Goal: Task Accomplishment & Management: Use online tool/utility

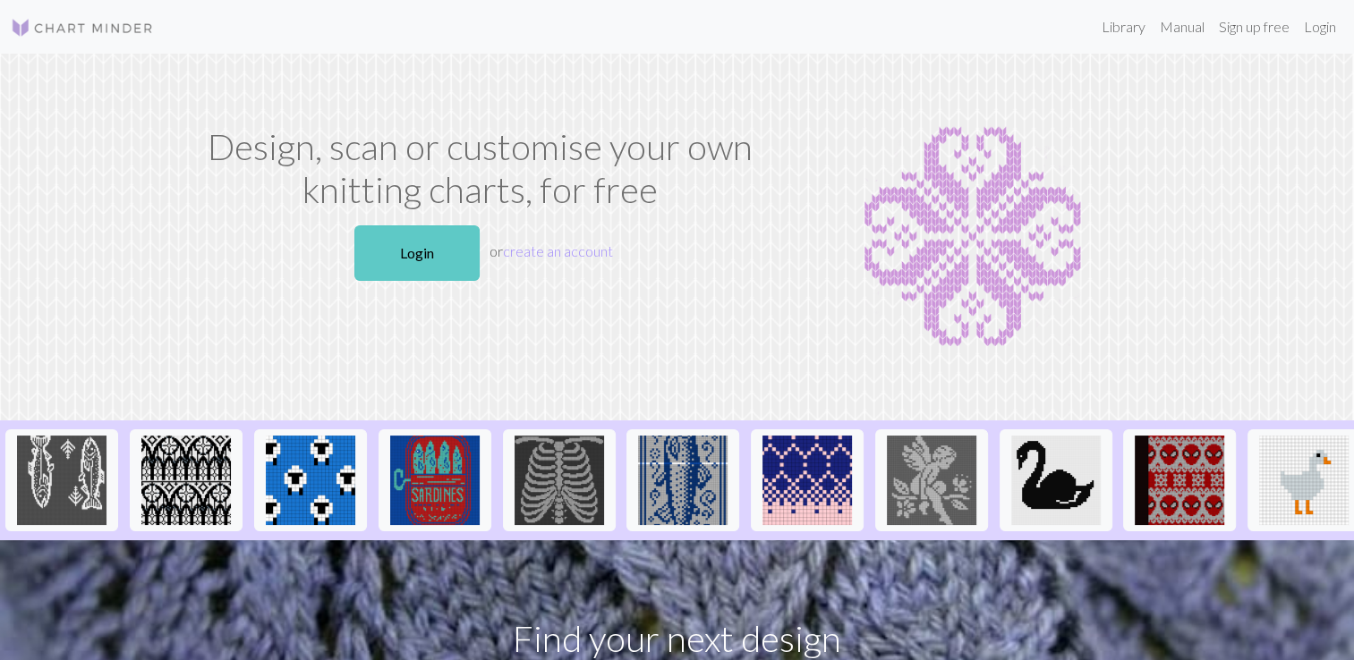
click at [401, 258] on link "Login" at bounding box center [416, 252] width 125 height 55
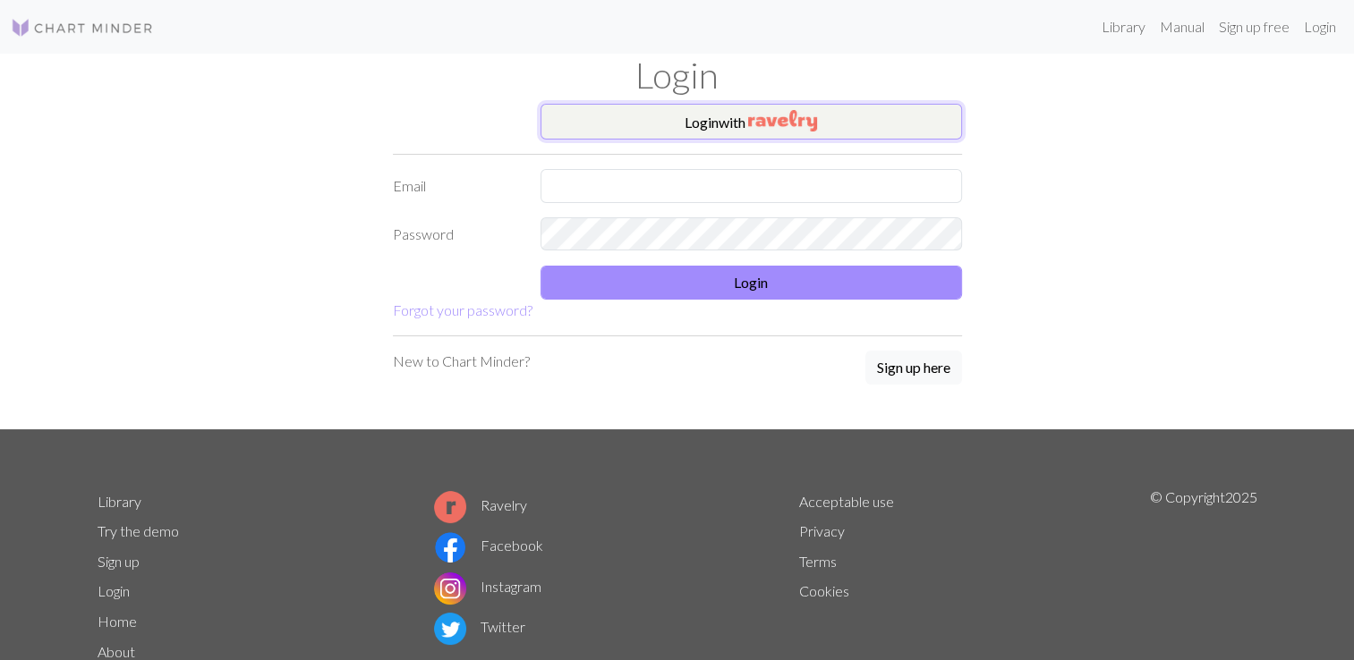
click at [797, 104] on button "Login with" at bounding box center [750, 122] width 421 height 36
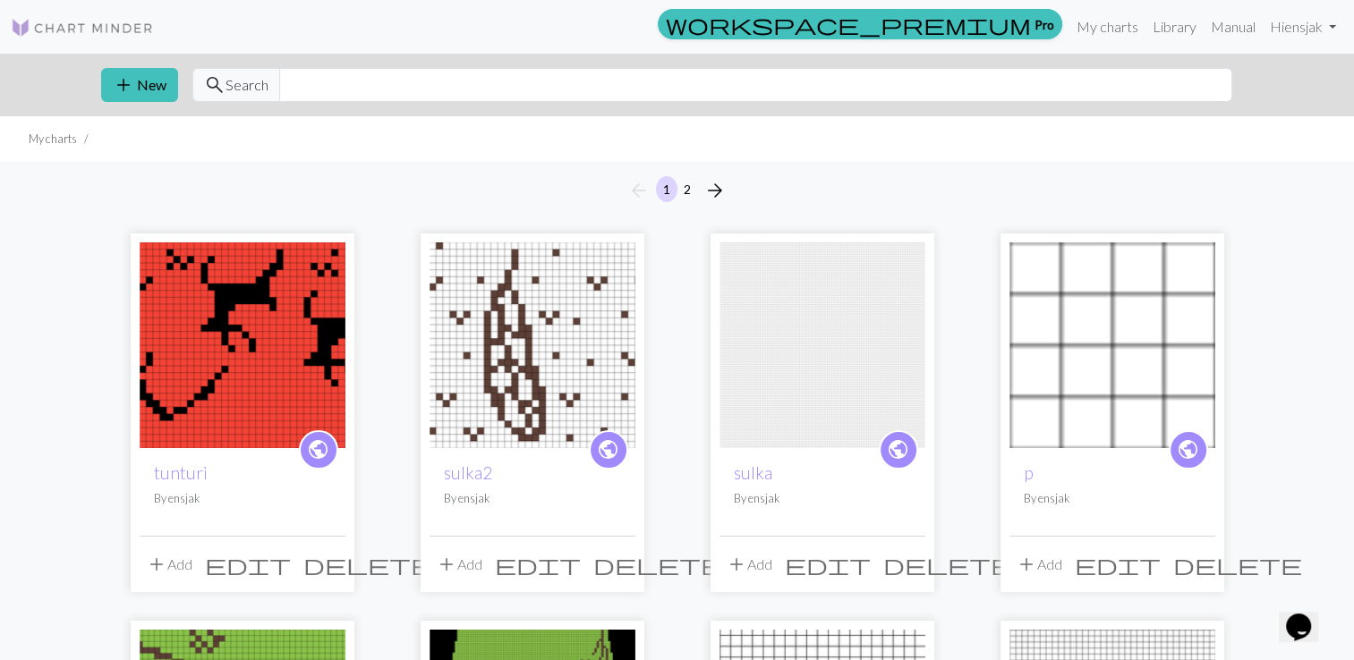
click at [788, 397] on img at bounding box center [822, 345] width 206 height 206
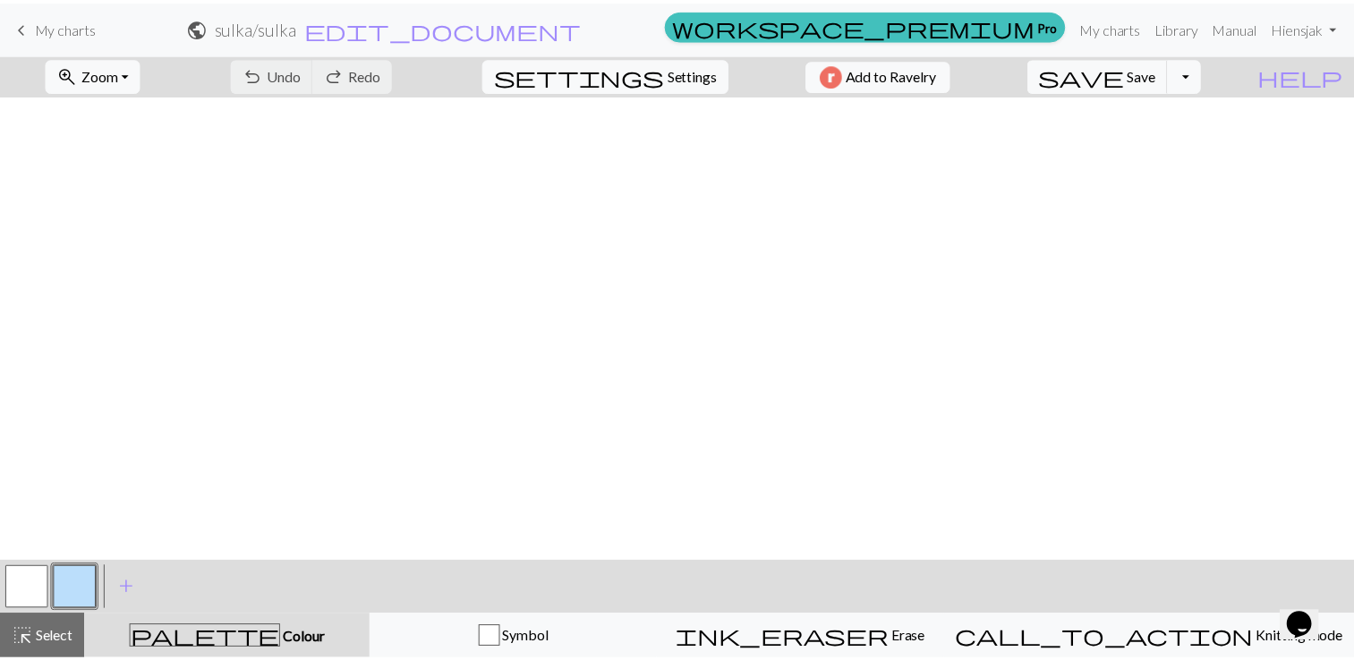
scroll to position [1326, 0]
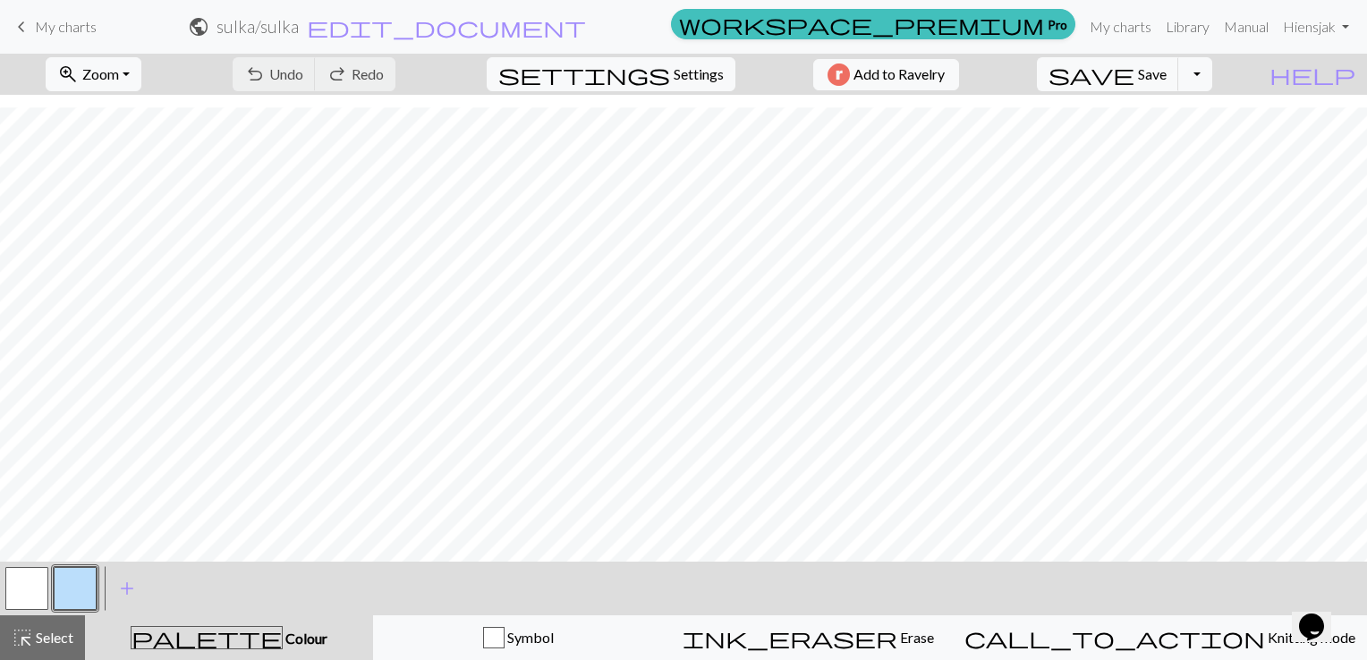
click at [19, 27] on span "keyboard_arrow_left" at bounding box center [21, 26] width 21 height 25
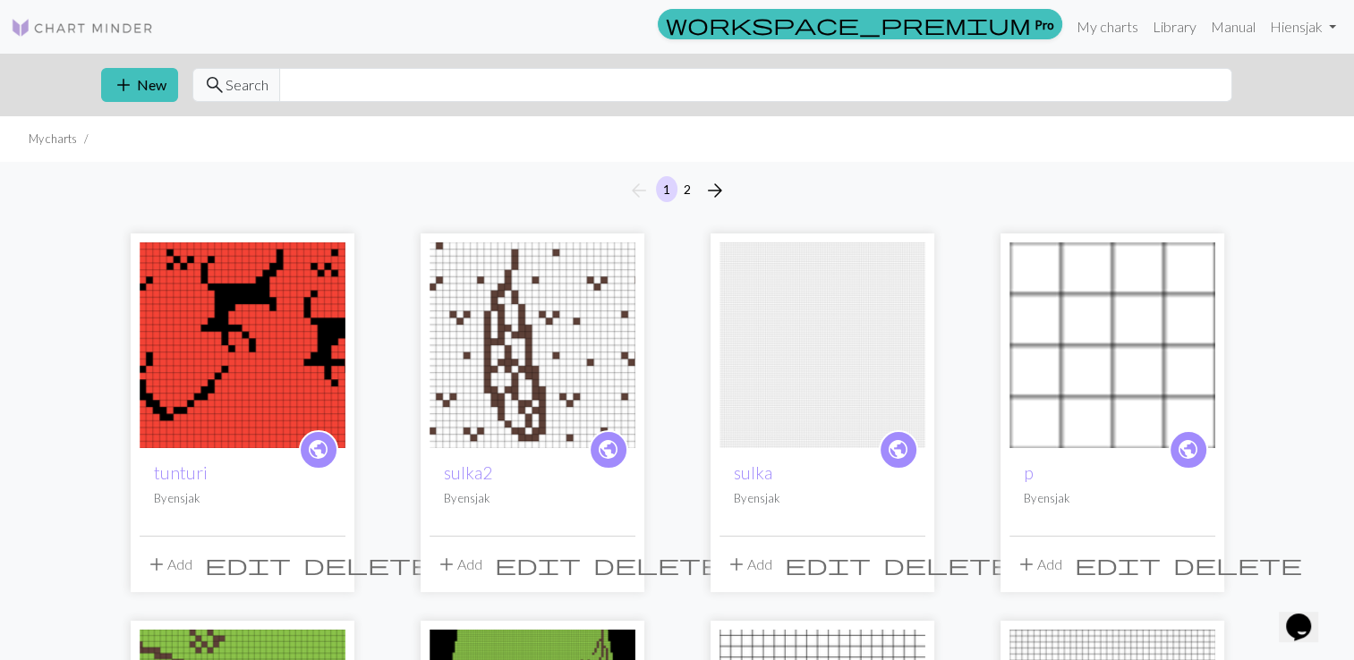
click at [902, 562] on span "delete" at bounding box center [947, 564] width 129 height 25
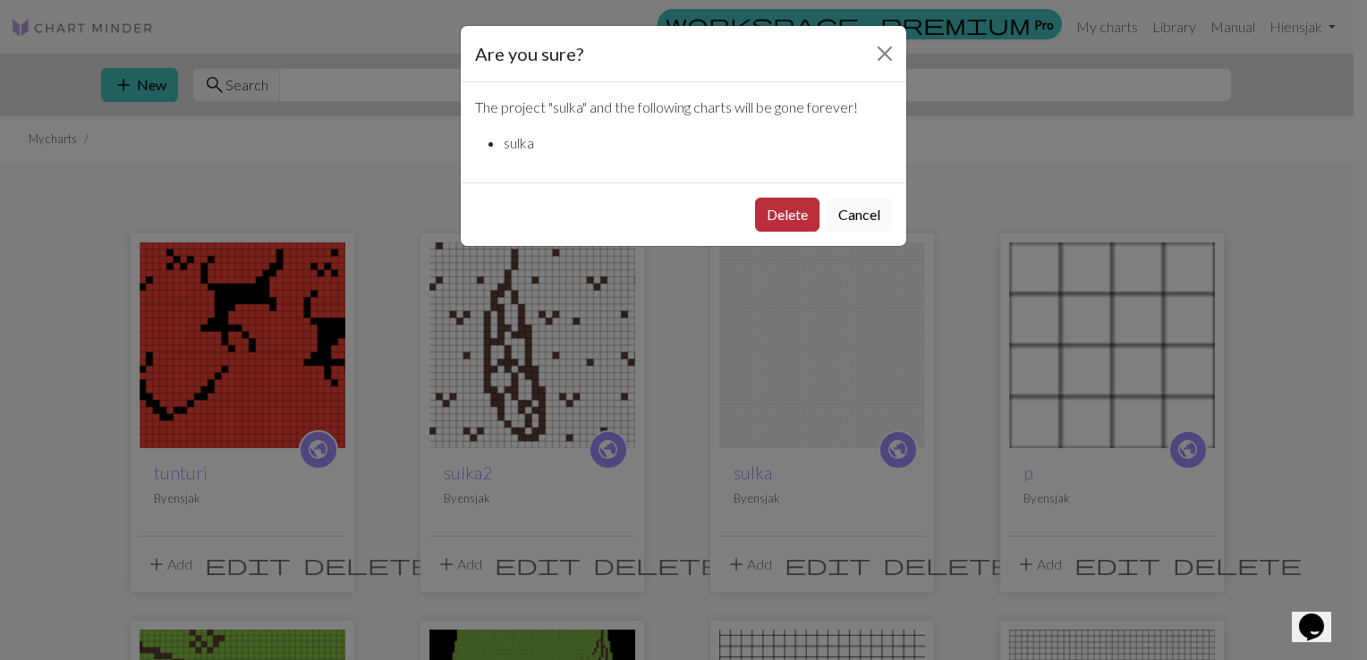
click at [800, 209] on button "Delete" at bounding box center [787, 215] width 64 height 34
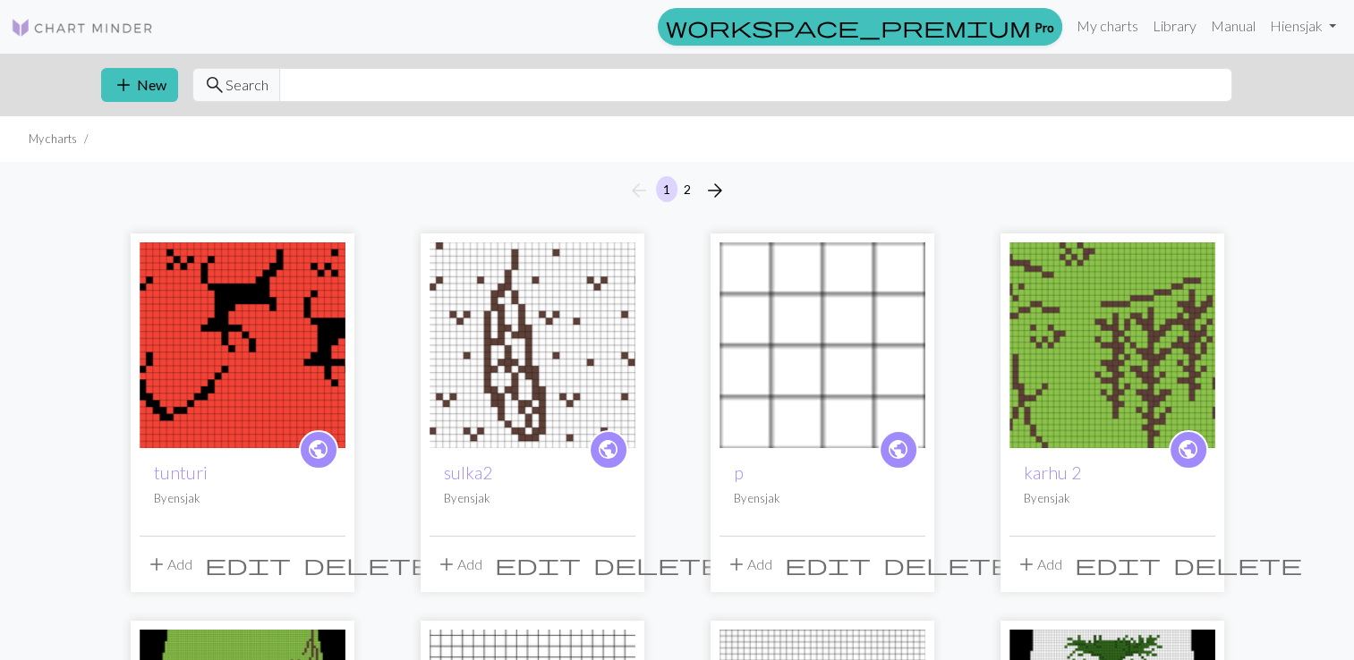
click at [862, 348] on img at bounding box center [822, 345] width 206 height 206
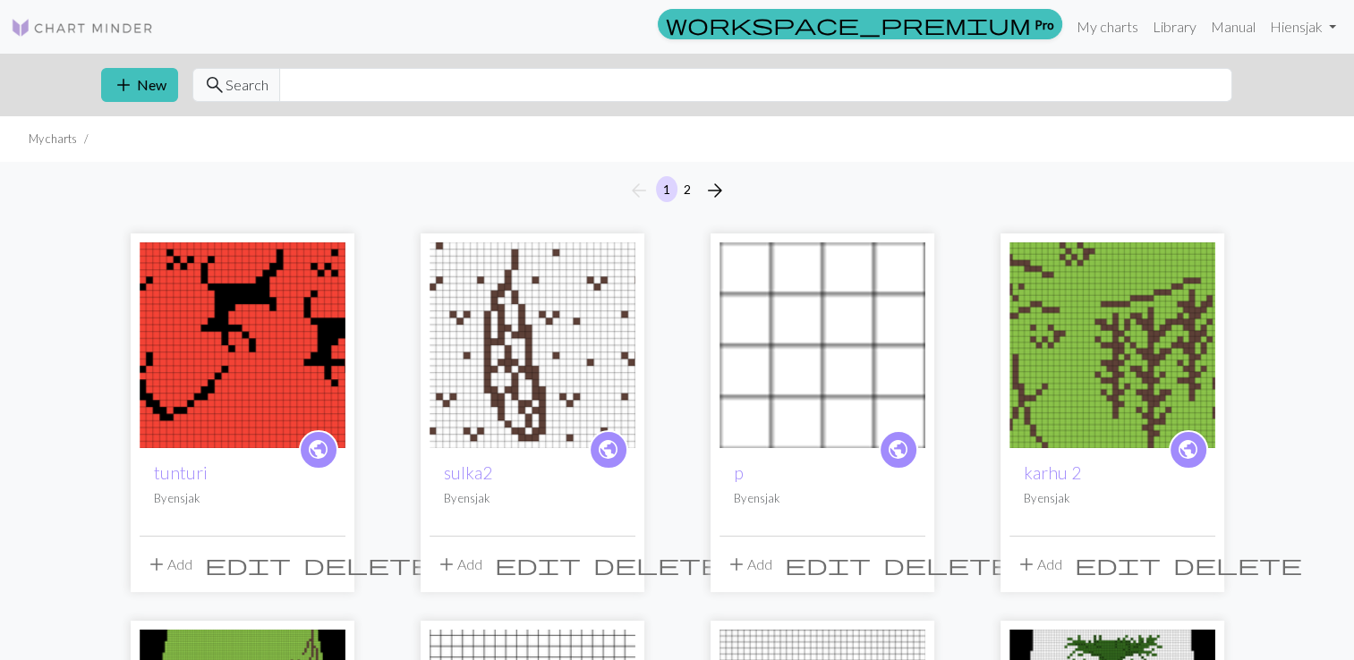
click at [905, 564] on span "delete" at bounding box center [947, 564] width 129 height 25
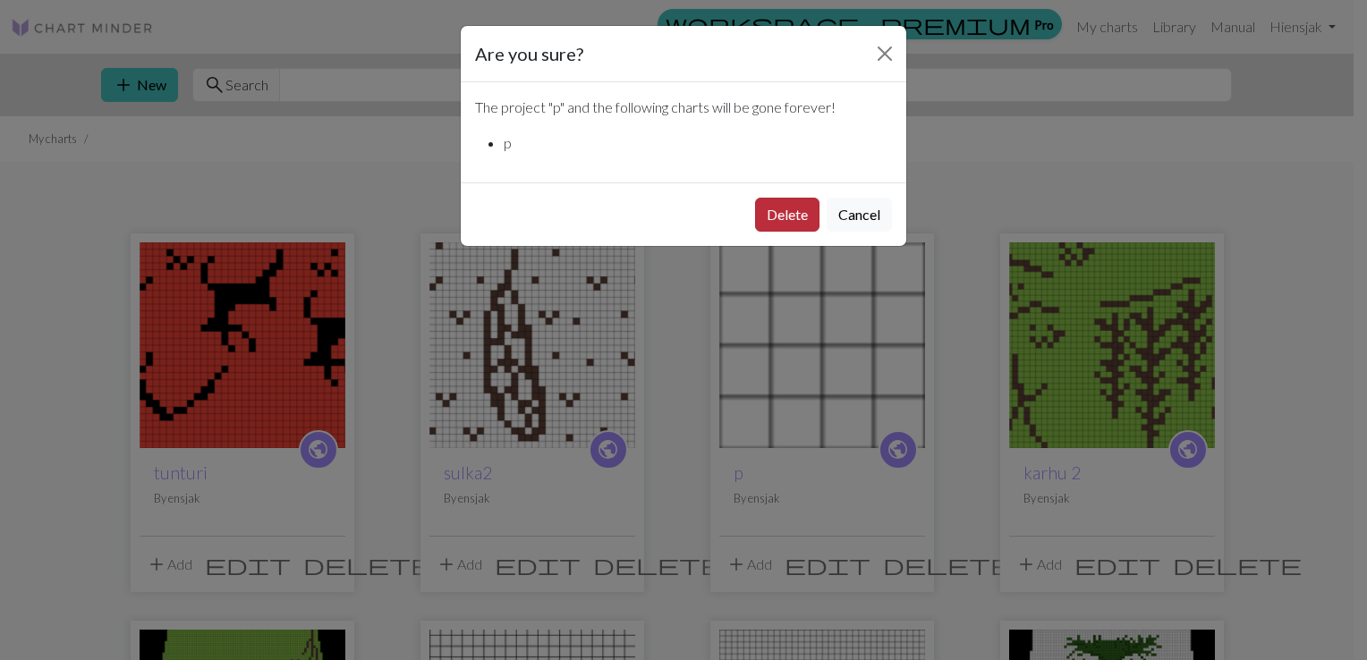
click at [773, 212] on button "Delete" at bounding box center [787, 215] width 64 height 34
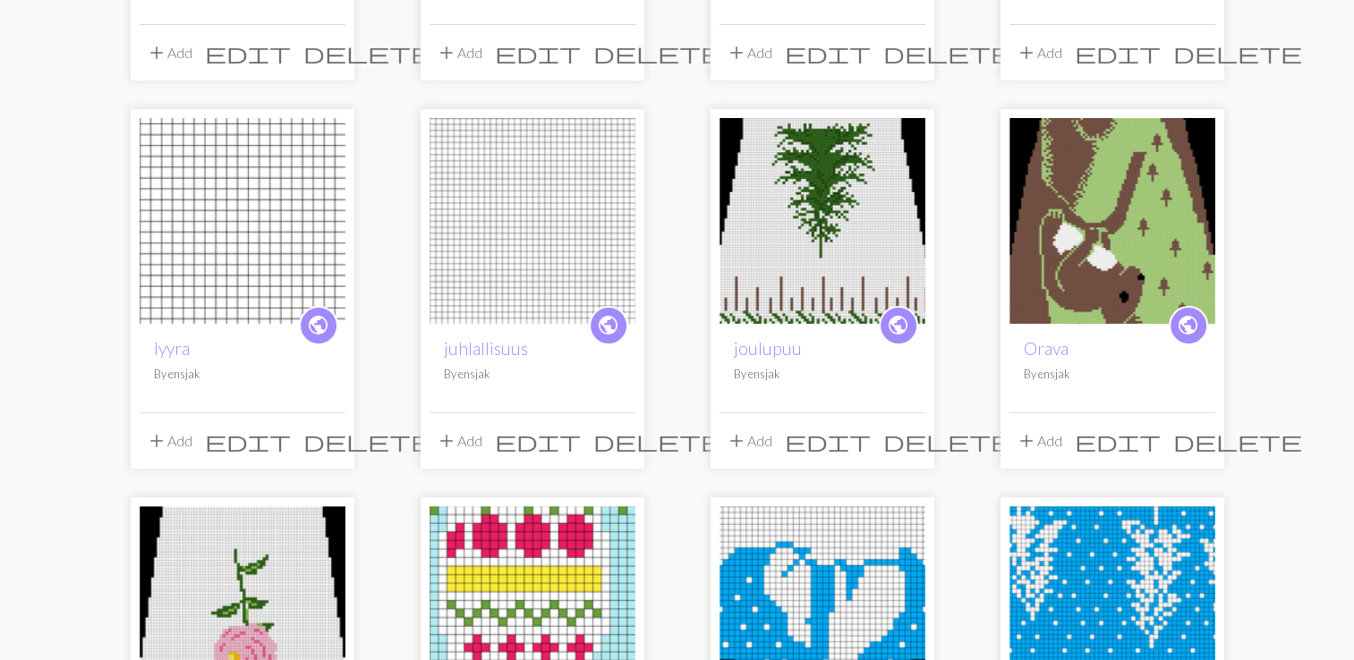
scroll to position [537, 0]
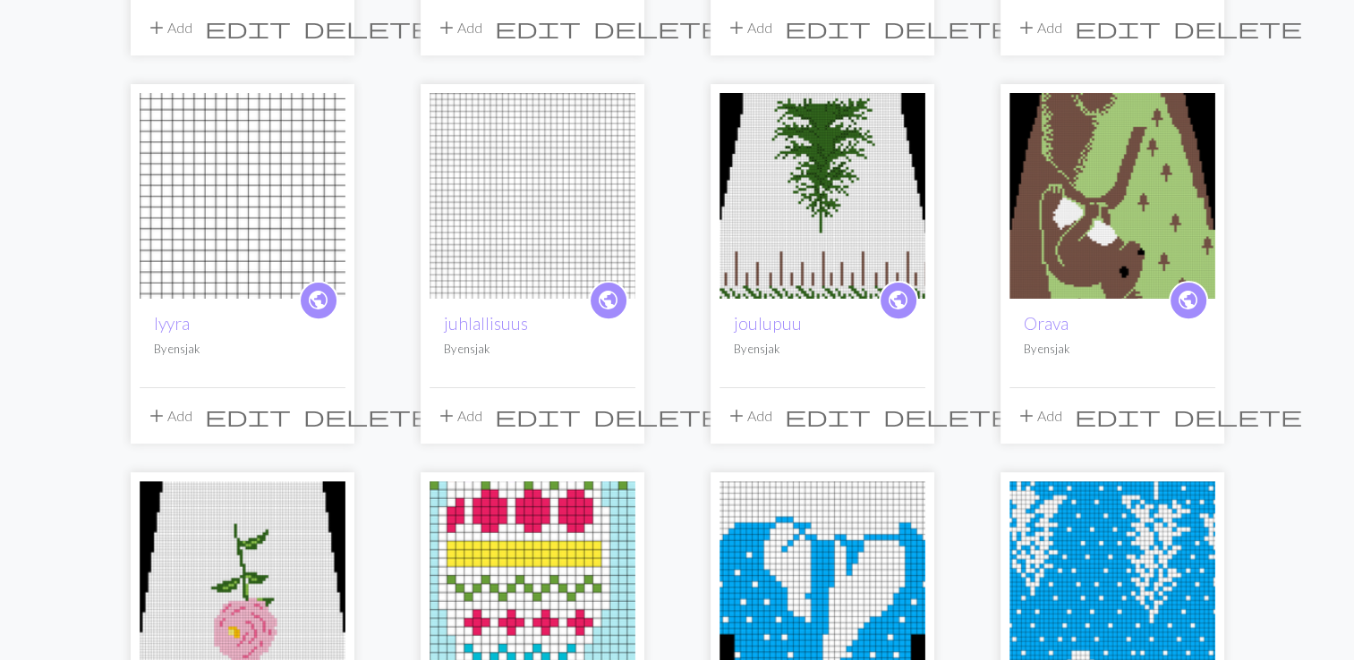
click at [512, 239] on img at bounding box center [532, 196] width 206 height 206
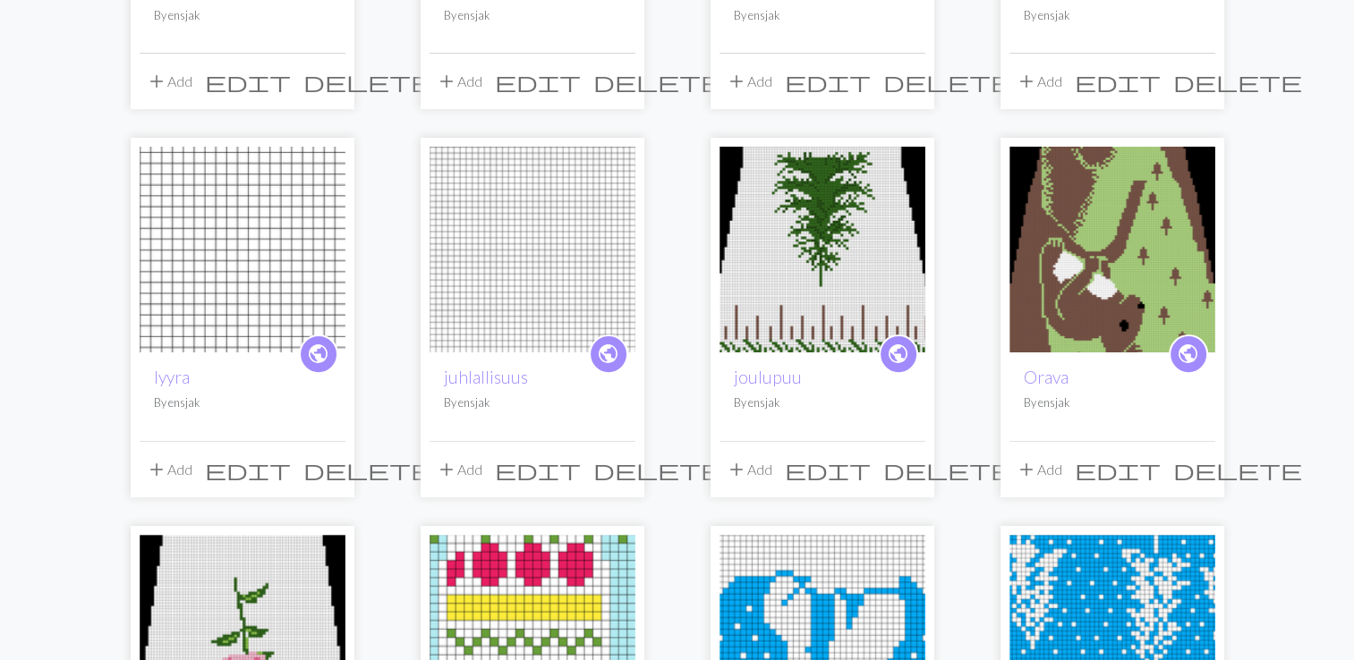
scroll to position [447, 0]
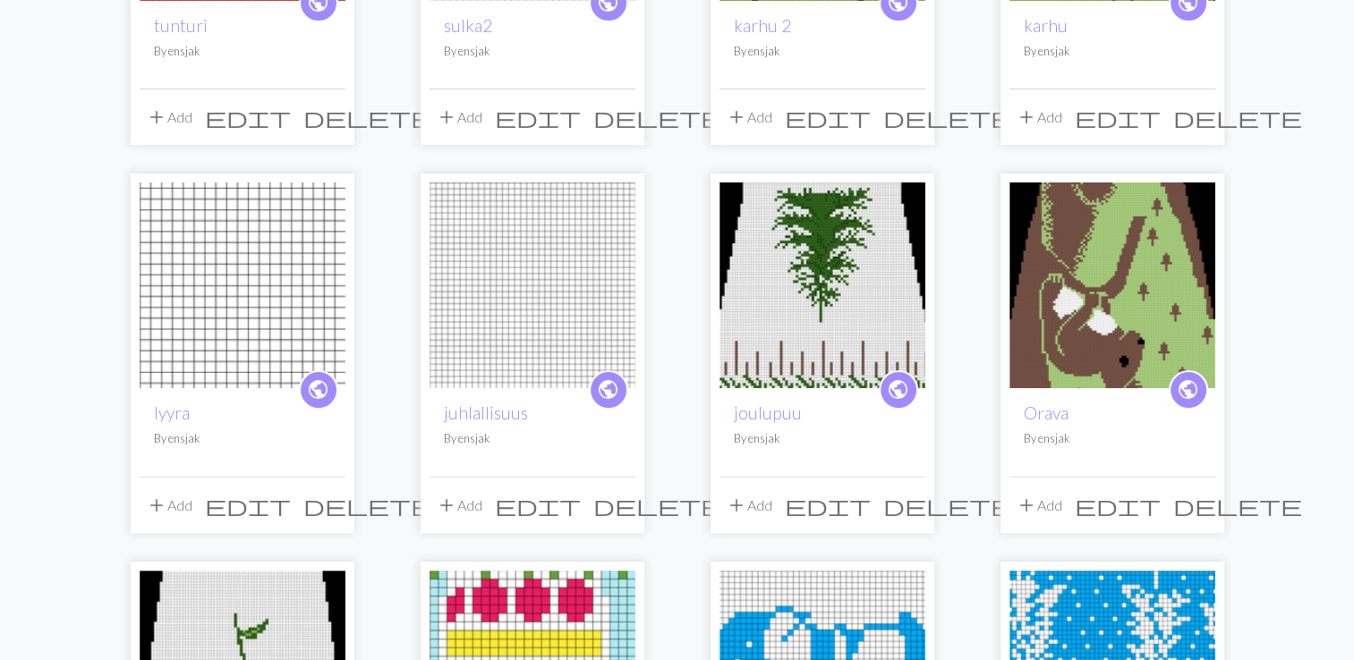
click at [615, 501] on span "delete" at bounding box center [657, 505] width 129 height 25
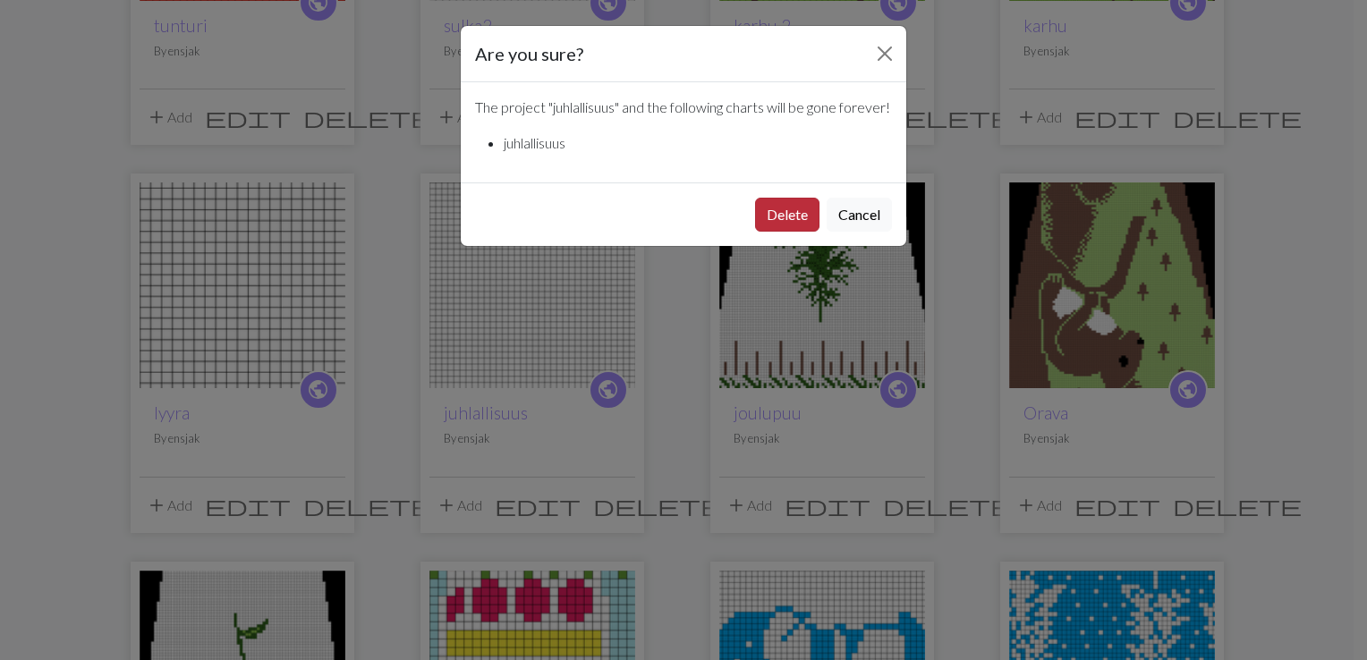
click at [788, 232] on button "Delete" at bounding box center [787, 215] width 64 height 34
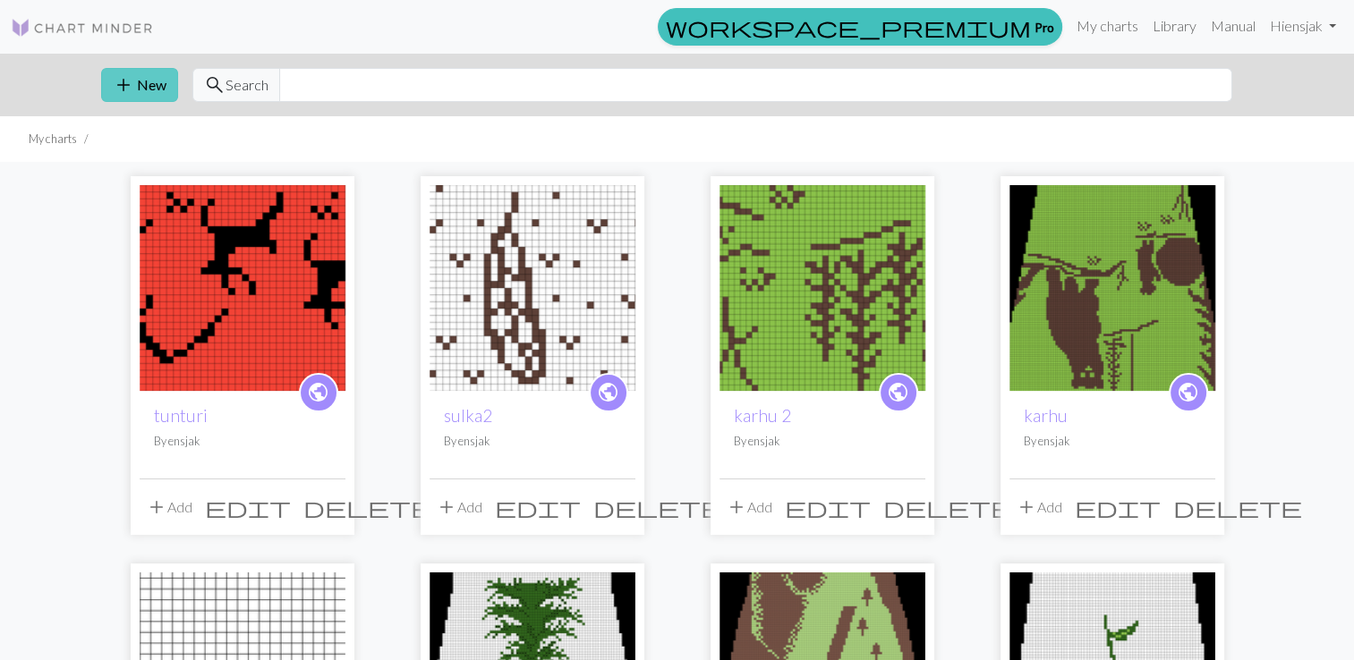
click at [158, 85] on button "add New" at bounding box center [139, 85] width 77 height 34
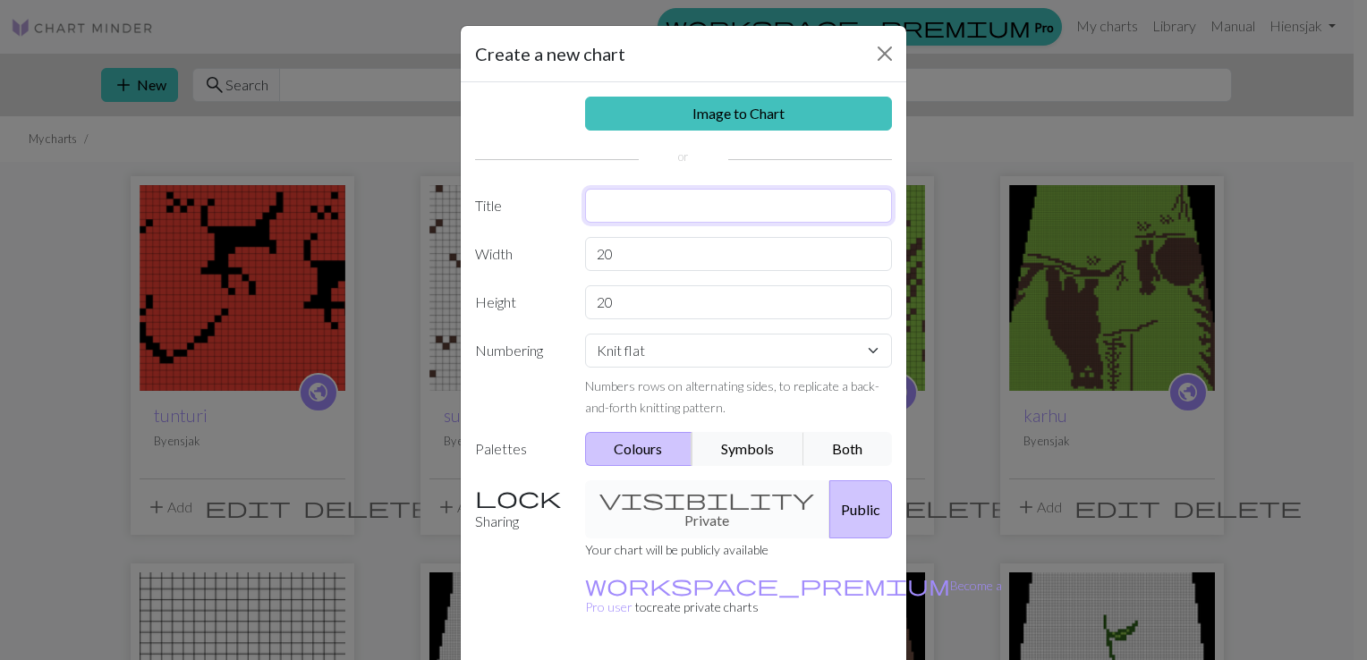
click at [669, 211] on input "text" at bounding box center [739, 206] width 308 height 34
type input "tonttut"
click at [625, 255] on input "20" at bounding box center [739, 254] width 308 height 34
click at [596, 251] on input "20" at bounding box center [739, 254] width 308 height 34
type input "80"
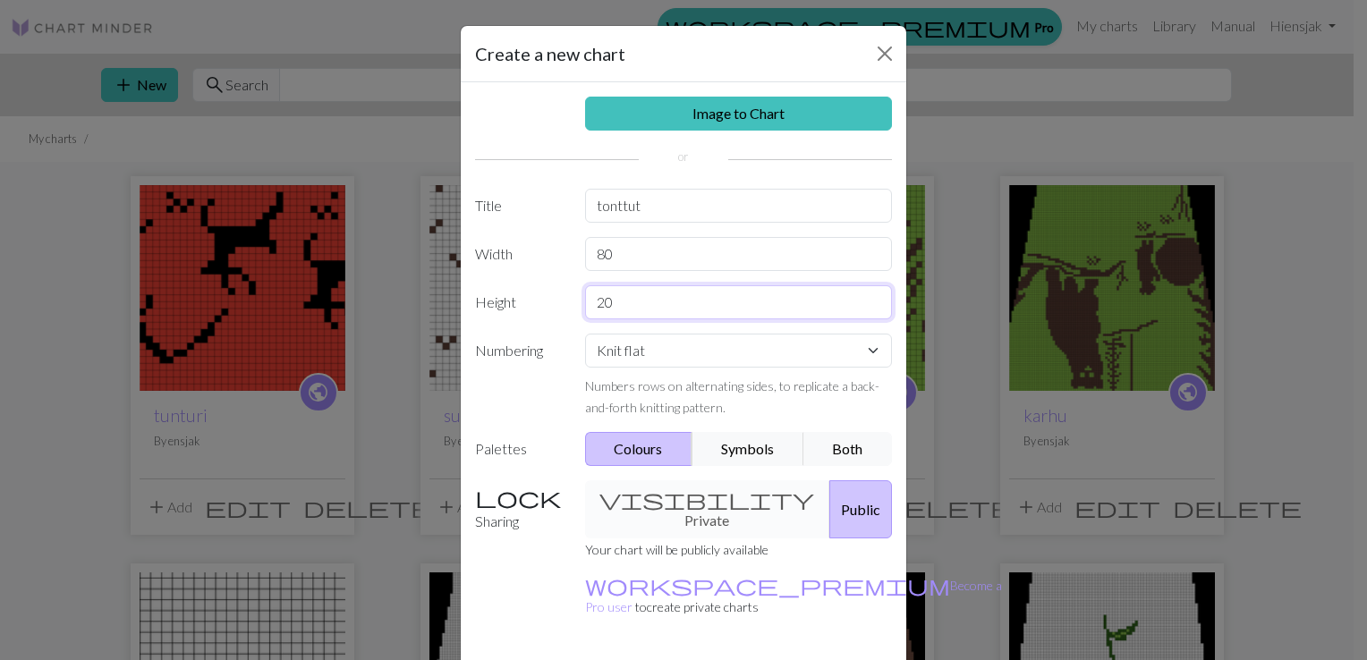
click at [594, 299] on input "20" at bounding box center [739, 302] width 308 height 34
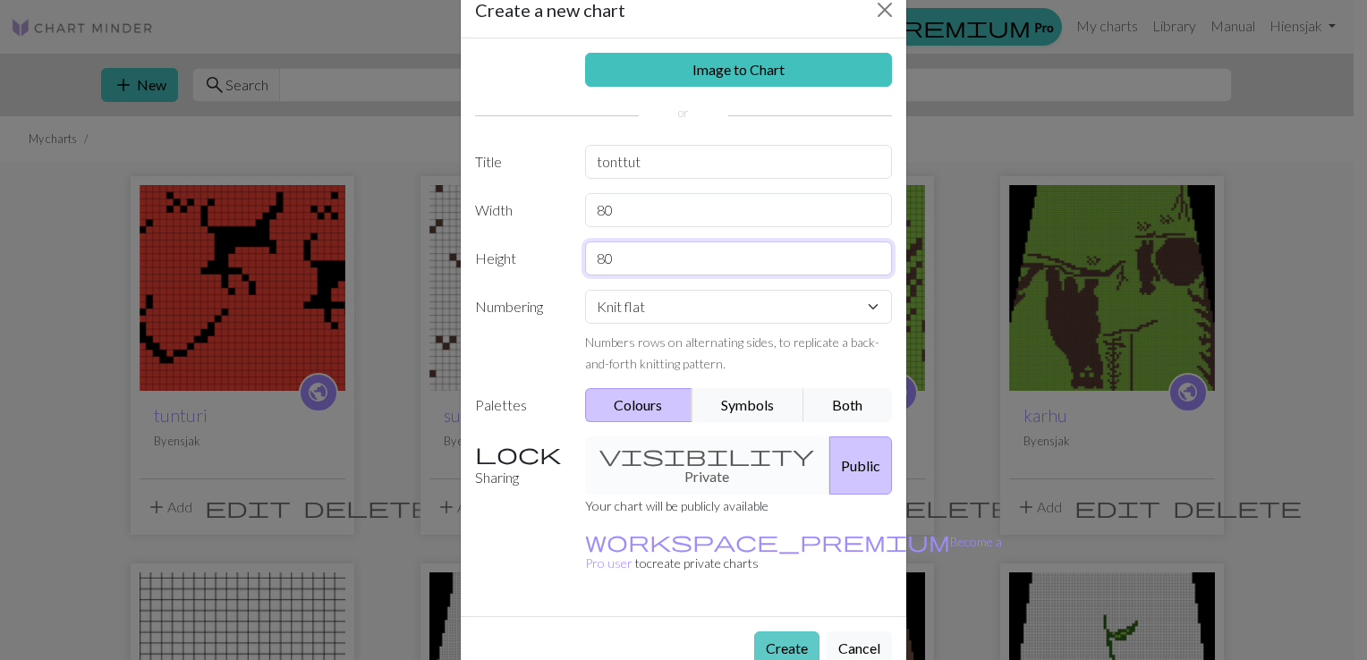
type input "80"
click at [766, 632] on button "Create" at bounding box center [786, 649] width 65 height 34
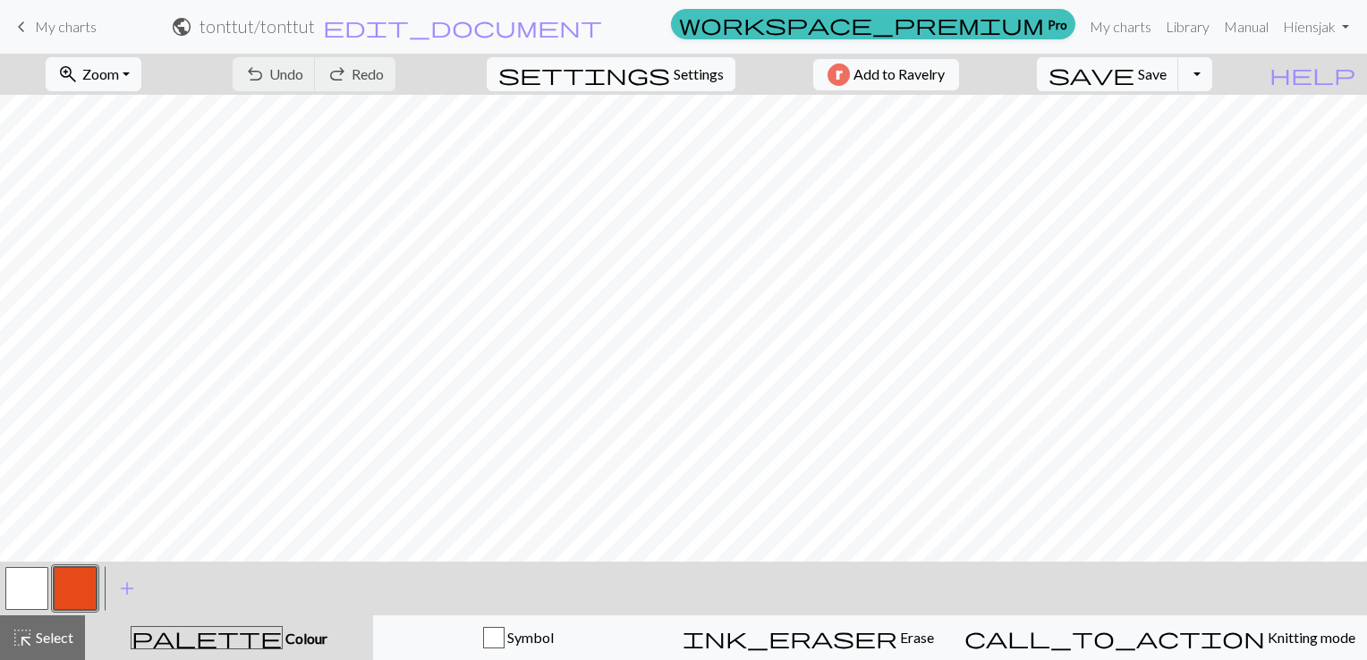
click at [67, 578] on button "button" at bounding box center [75, 588] width 43 height 43
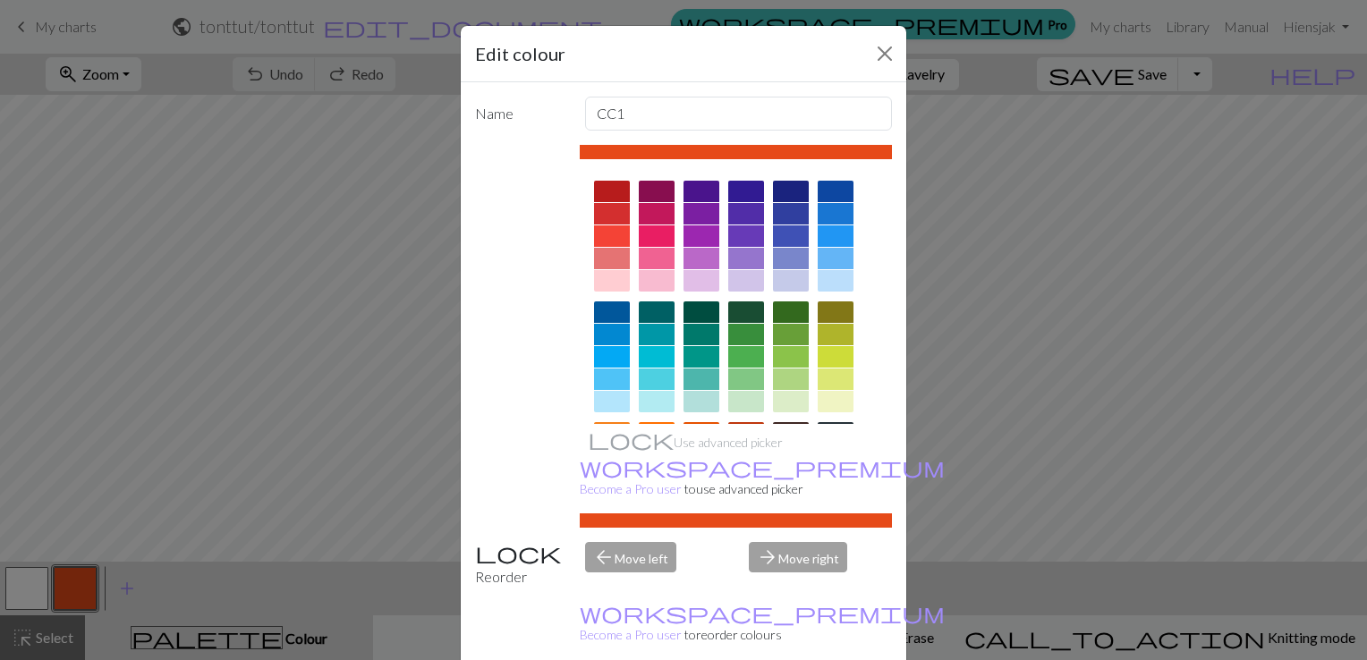
scroll to position [250, 0]
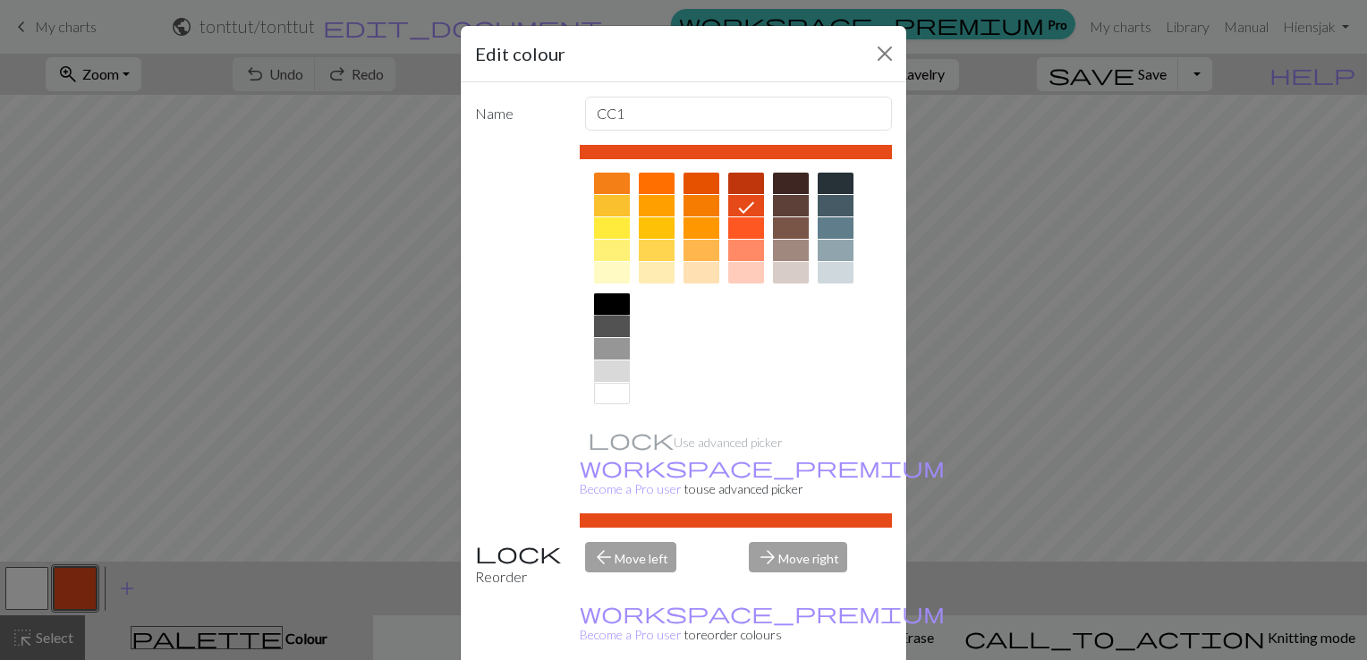
click at [615, 298] on div at bounding box center [612, 303] width 36 height 21
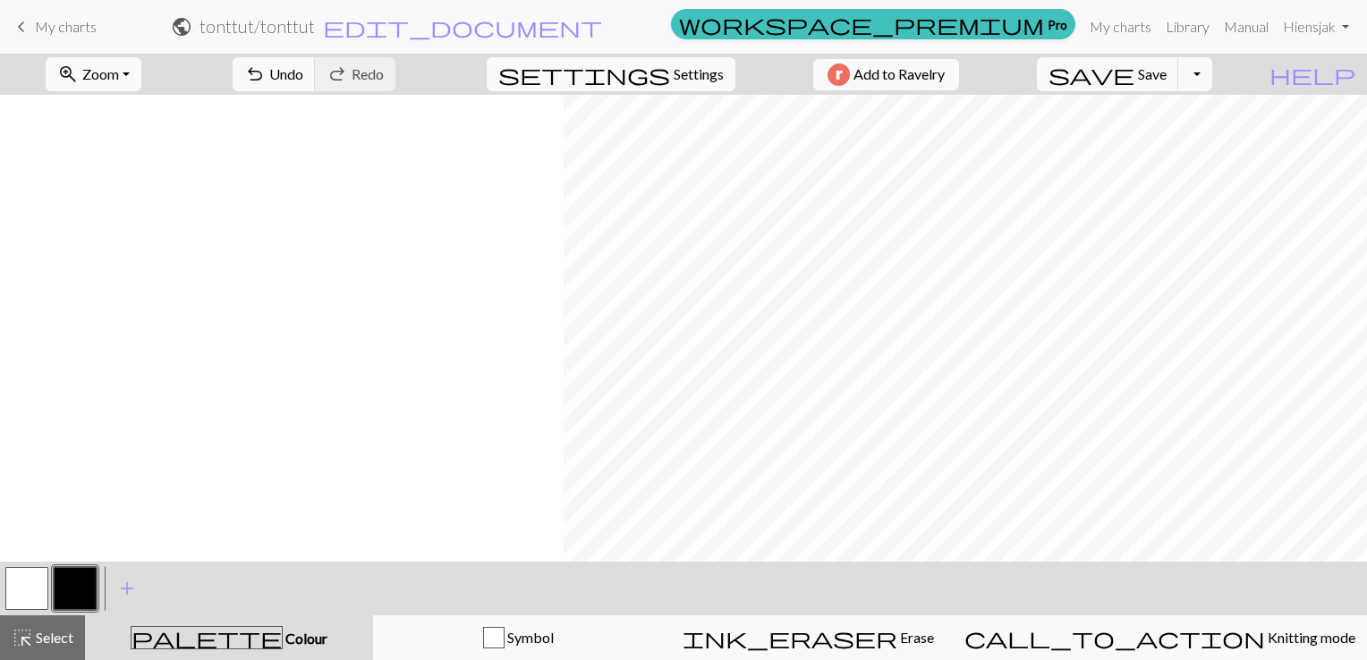
scroll to position [0, 648]
click at [26, 587] on button "button" at bounding box center [26, 588] width 43 height 43
click at [72, 575] on button "button" at bounding box center [75, 588] width 43 height 43
click at [119, 583] on span "add" at bounding box center [126, 588] width 21 height 25
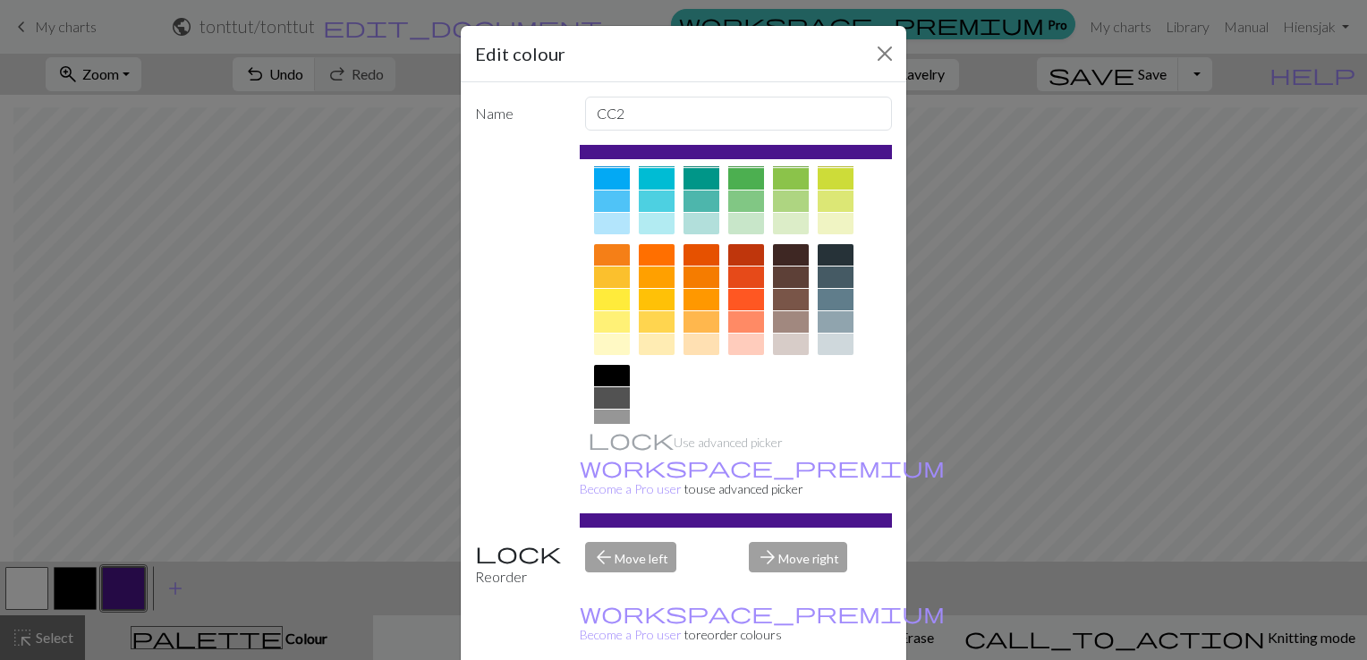
scroll to position [179, 0]
click at [648, 276] on div at bounding box center [657, 276] width 36 height 21
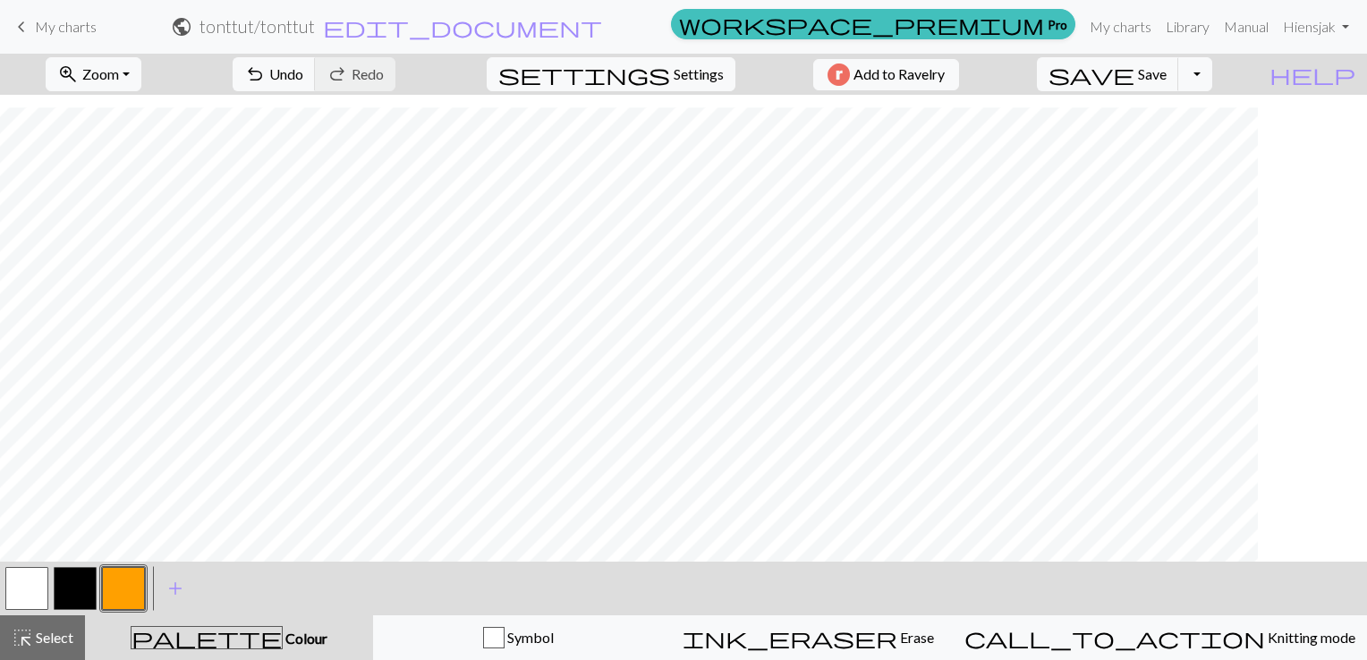
scroll to position [1057, 0]
click at [26, 592] on button "button" at bounding box center [26, 588] width 43 height 43
click at [126, 581] on button "button" at bounding box center [123, 588] width 43 height 43
click at [141, 70] on button "zoom_in Zoom Zoom" at bounding box center [94, 74] width 96 height 34
click at [133, 215] on button "50%" at bounding box center [117, 214] width 141 height 29
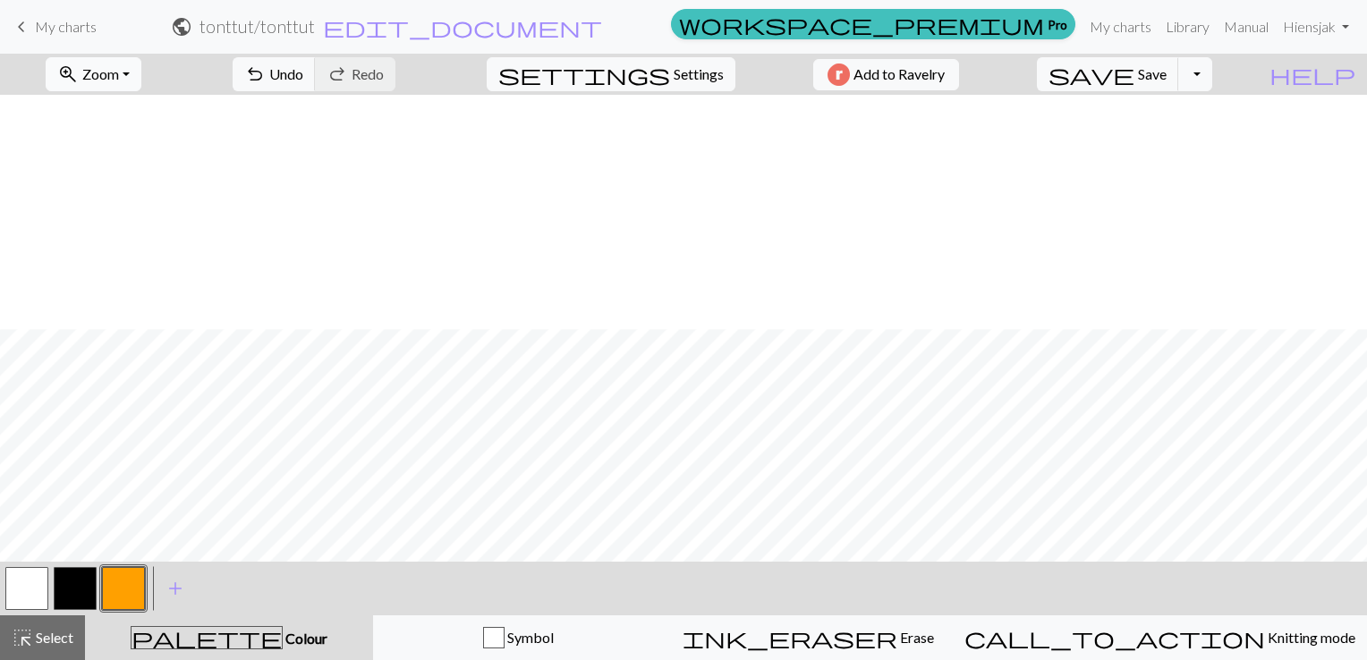
scroll to position [324, 0]
click at [141, 74] on button "zoom_in Zoom Zoom" at bounding box center [94, 74] width 96 height 34
click at [101, 242] on button "100%" at bounding box center [117, 243] width 141 height 29
click at [172, 585] on span "add" at bounding box center [175, 588] width 21 height 25
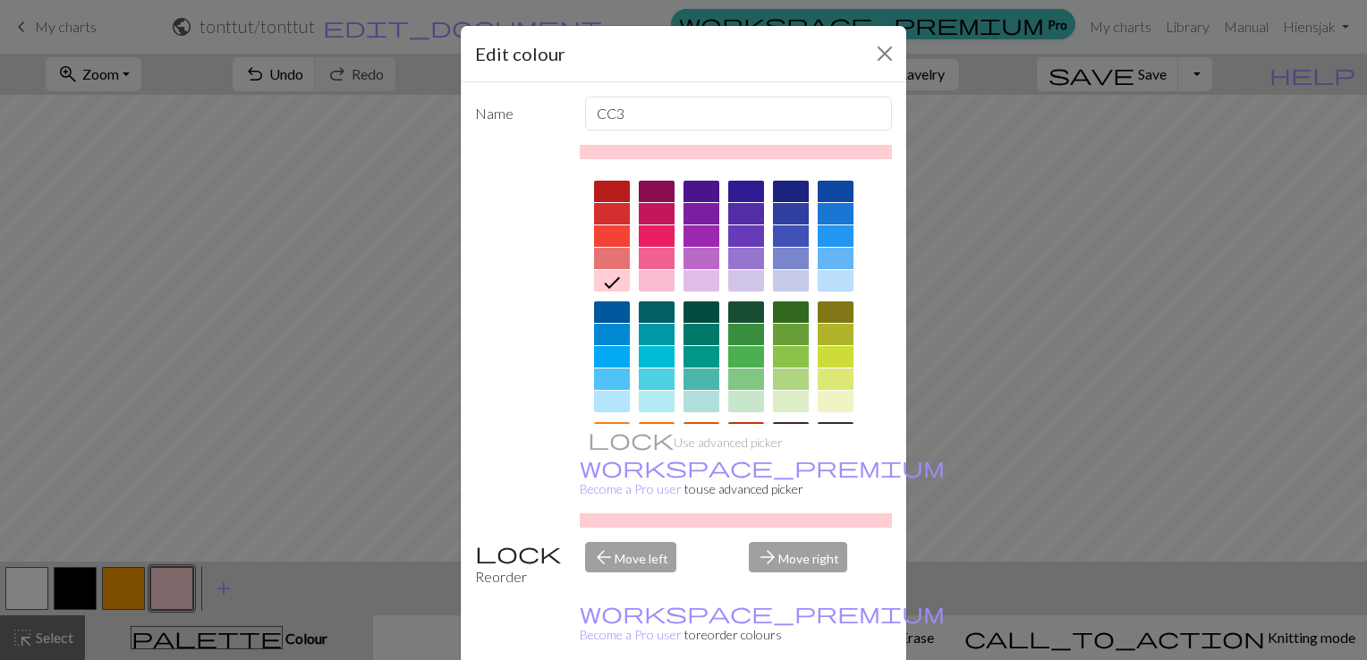
click at [777, 305] on div at bounding box center [791, 311] width 36 height 21
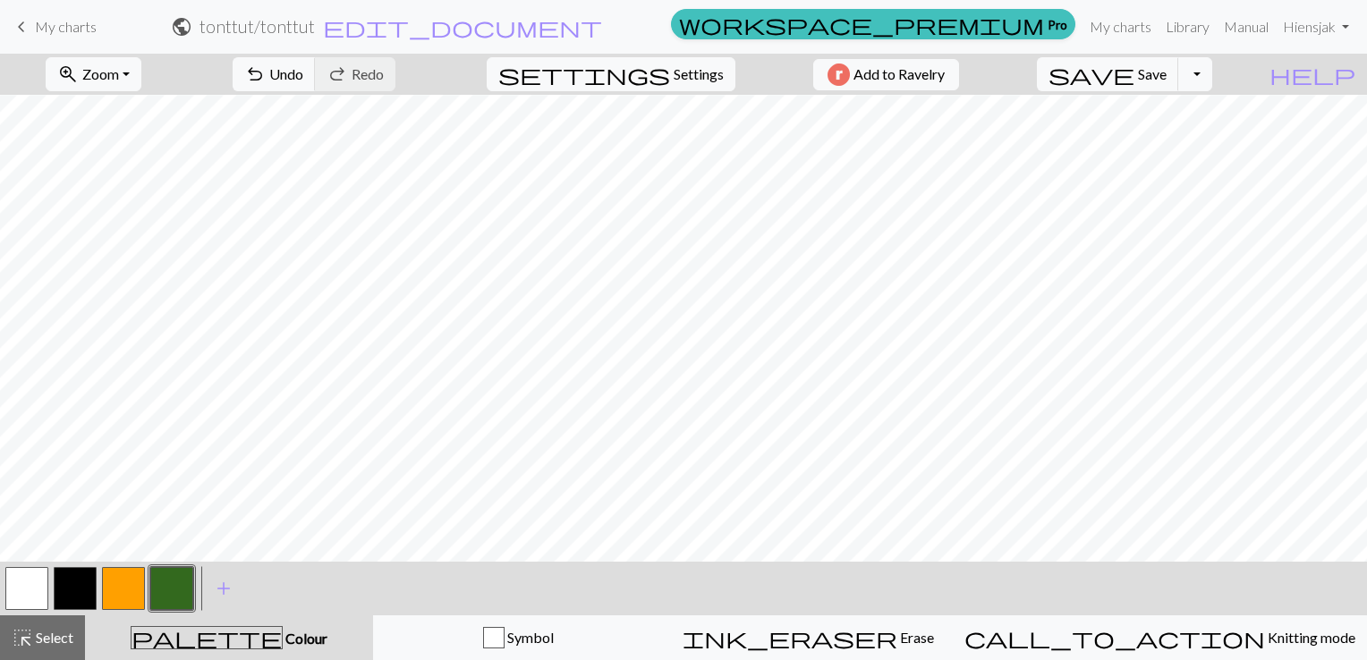
click at [161, 570] on button "button" at bounding box center [171, 588] width 43 height 43
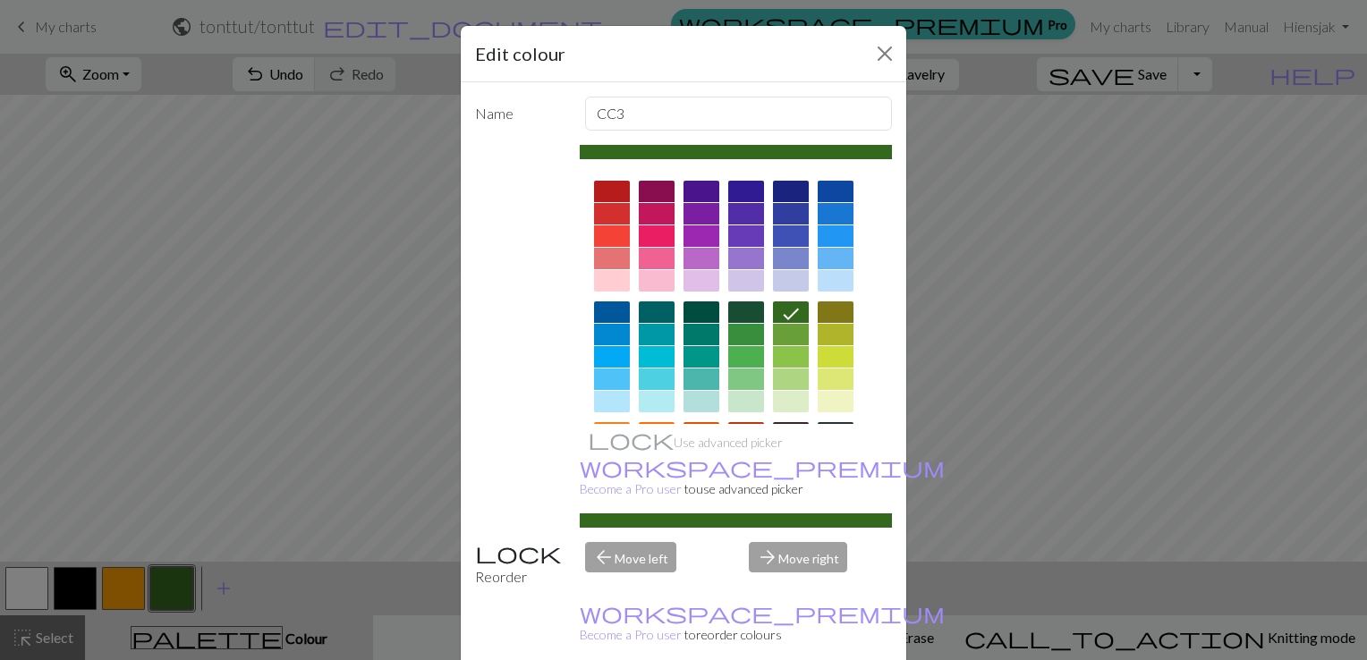
click at [161, 570] on div "Edit colour Name CC3 Use advanced picker workspace_premium Become a Pro user to…" at bounding box center [683, 330] width 1367 height 660
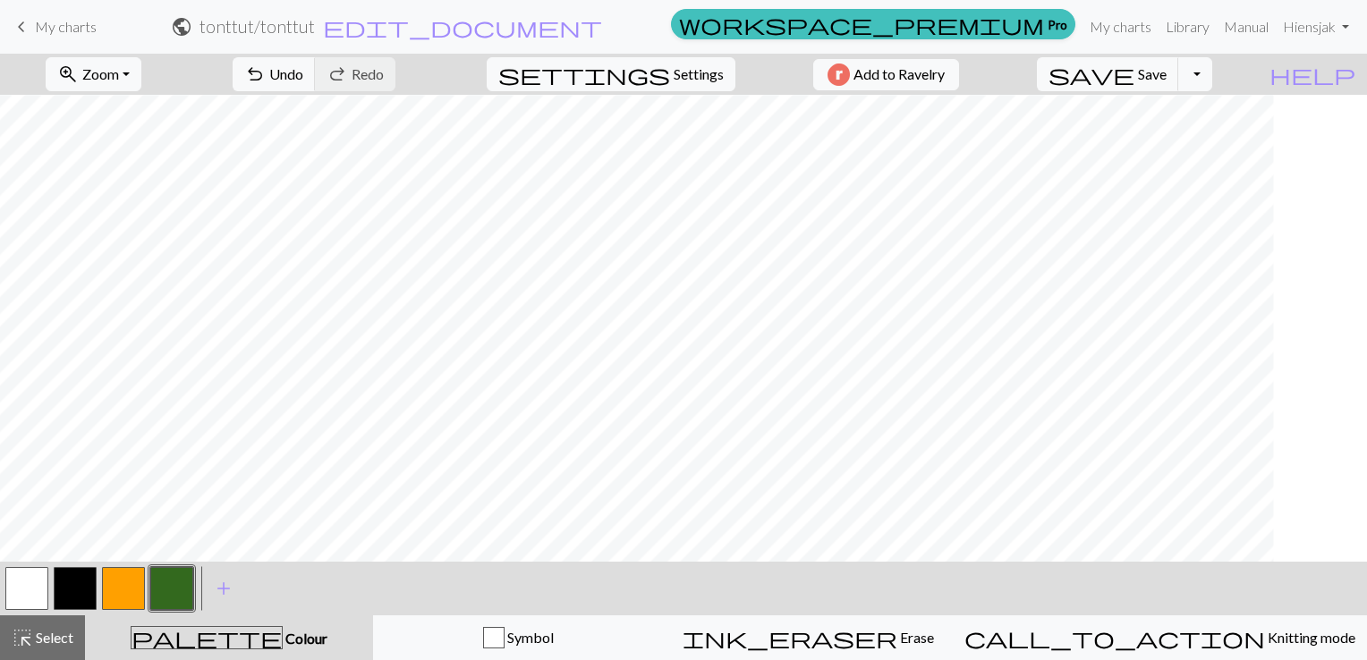
scroll to position [413, 224]
click at [141, 78] on button "zoom_in Zoom Zoom" at bounding box center [94, 74] width 96 height 34
click at [125, 213] on button "50%" at bounding box center [117, 214] width 141 height 29
click at [1170, 77] on button "save Save Save" at bounding box center [1108, 74] width 142 height 34
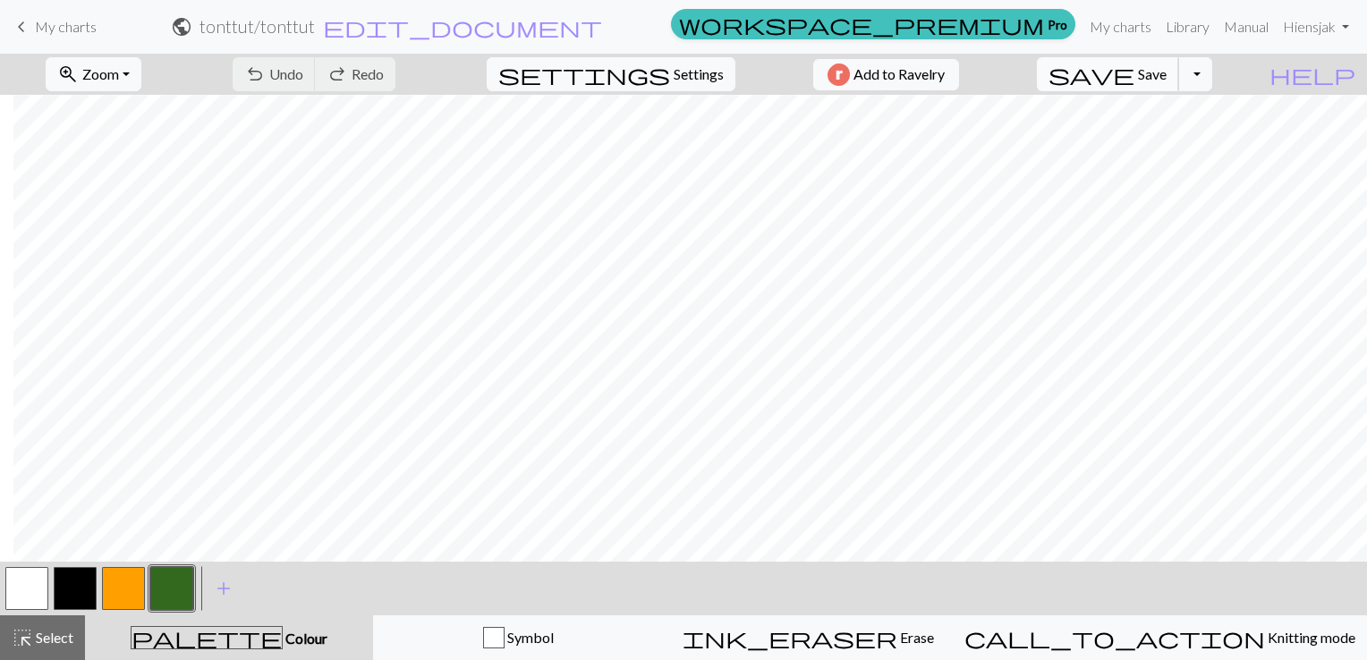
click at [1134, 70] on span "save" at bounding box center [1091, 74] width 86 height 25
click at [1159, 70] on body "This website uses cookies to ensure you get the best experience on our website.…" at bounding box center [683, 330] width 1367 height 660
click at [1159, 69] on div "Chart saved Chart saved" at bounding box center [683, 70] width 1367 height 141
click at [1366, 563] on html "This website uses cookies to ensure you get the best experience on our website.…" at bounding box center [683, 330] width 1367 height 660
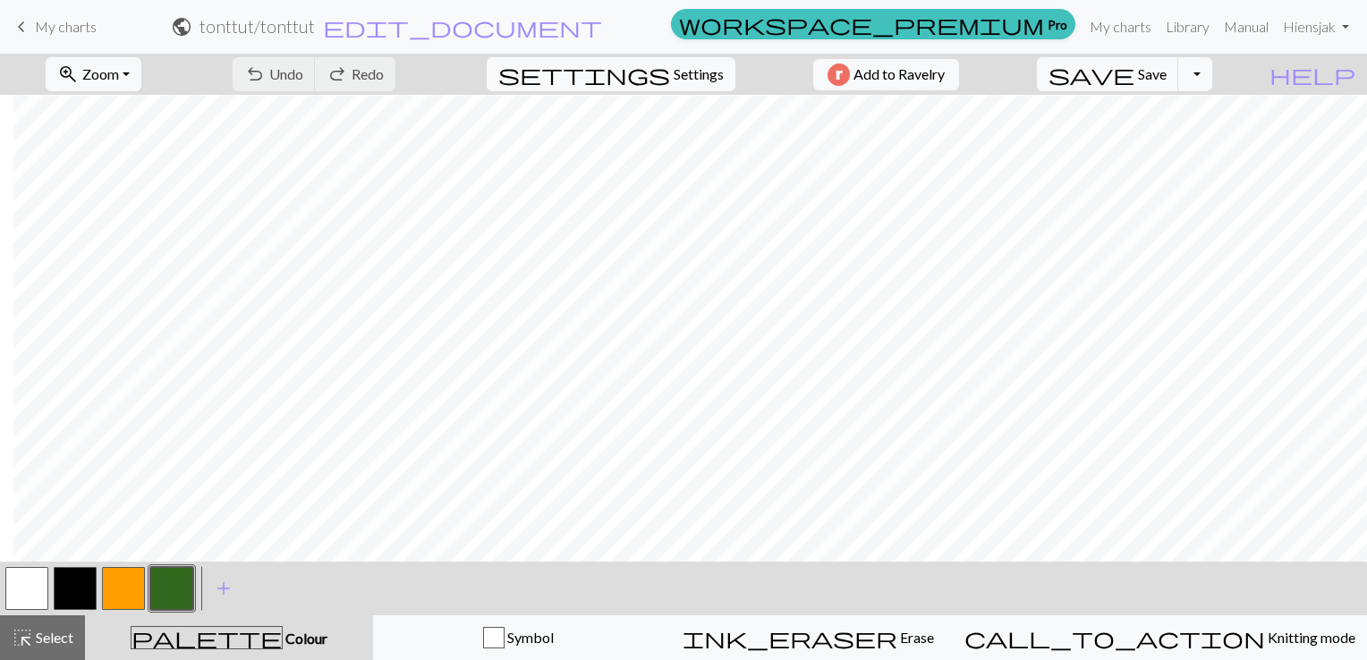
click at [129, 581] on button "button" at bounding box center [123, 588] width 43 height 43
click at [223, 587] on span "add" at bounding box center [223, 588] width 21 height 25
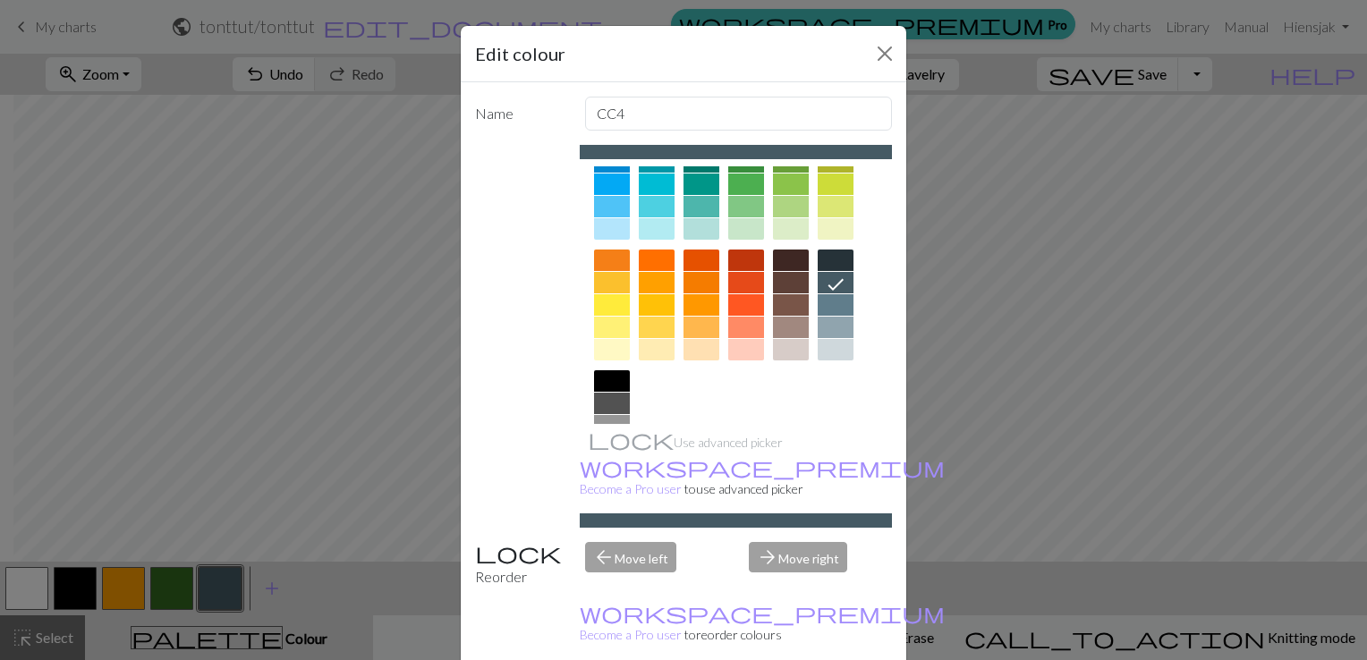
scroll to position [179, 0]
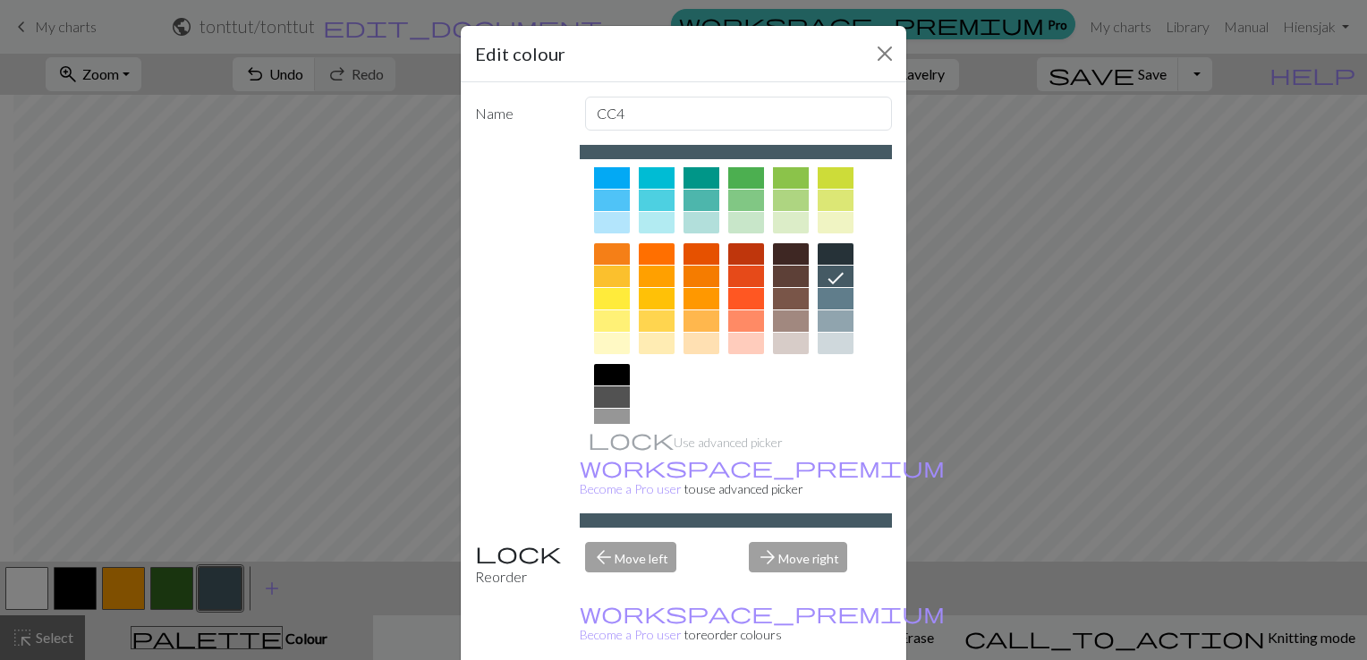
click at [145, 602] on div "Edit colour Name CC4 Use advanced picker workspace_premium Become a Pro user to…" at bounding box center [683, 330] width 1367 height 660
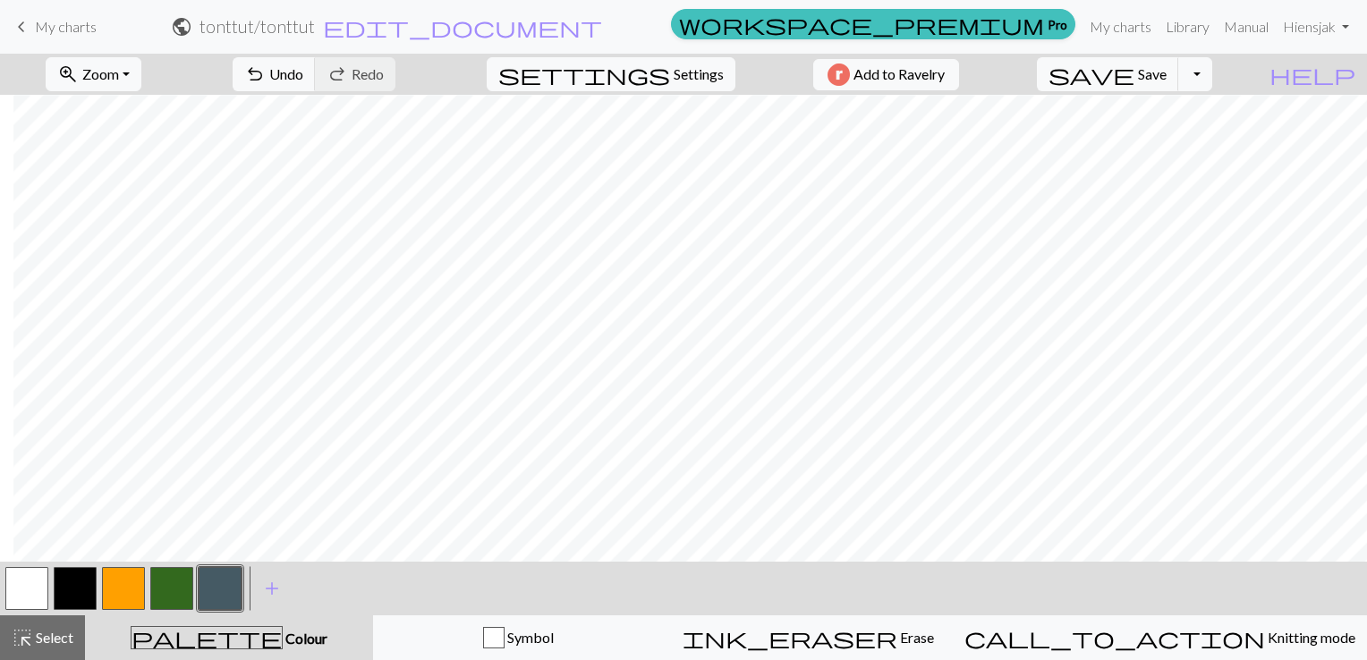
drag, startPoint x: 124, startPoint y: 586, endPoint x: 126, endPoint y: 608, distance: 22.4
click at [126, 608] on button "button" at bounding box center [123, 588] width 43 height 43
click at [267, 589] on span "add" at bounding box center [271, 588] width 21 height 25
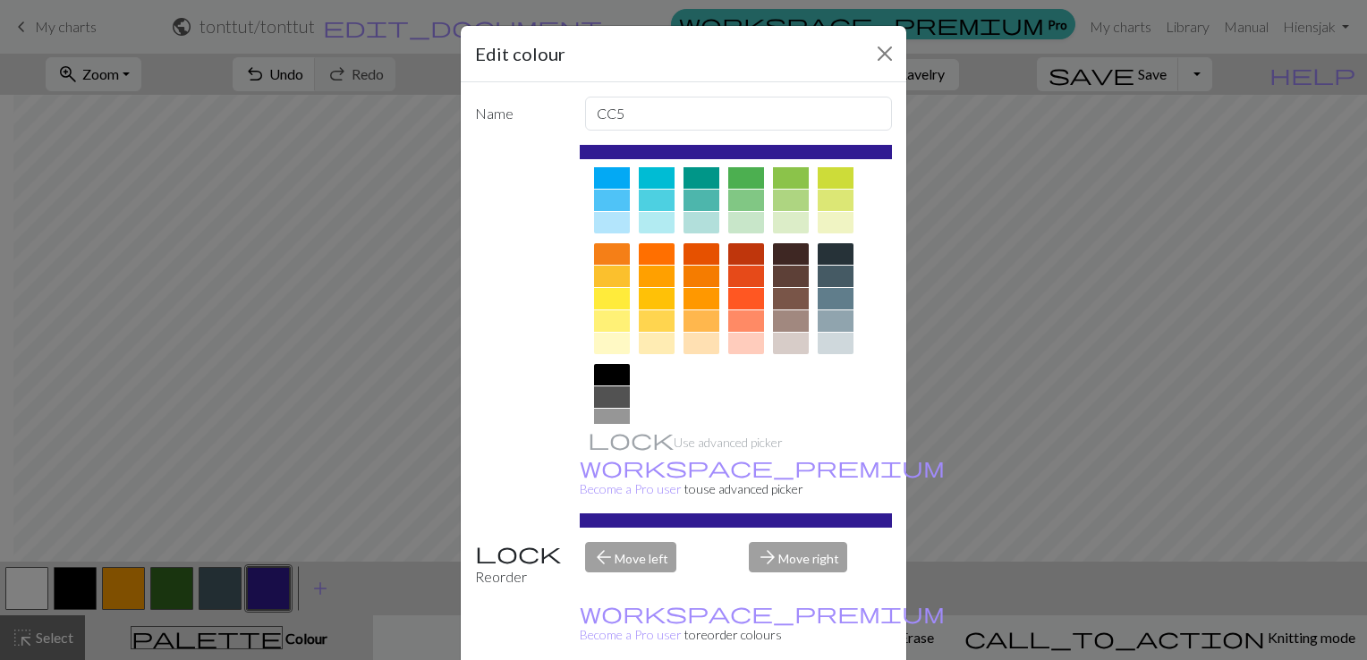
click at [125, 586] on div "Edit colour Name CC5 Use advanced picker workspace_premium Become a Pro user to…" at bounding box center [683, 330] width 1367 height 660
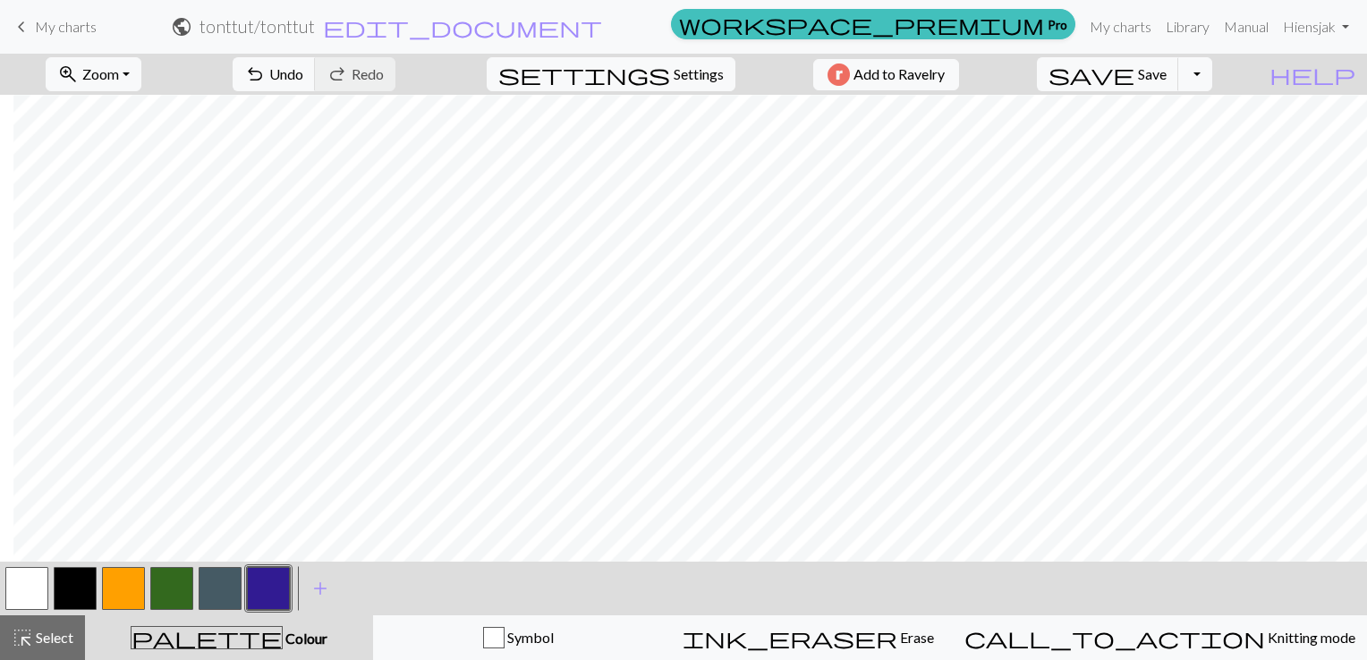
click at [125, 586] on button "button" at bounding box center [123, 588] width 43 height 43
click at [125, 586] on div "Edit colour Name CC2 Use advanced picker workspace_premium Become a Pro user to…" at bounding box center [683, 330] width 1367 height 660
click at [125, 586] on button "button" at bounding box center [123, 588] width 43 height 43
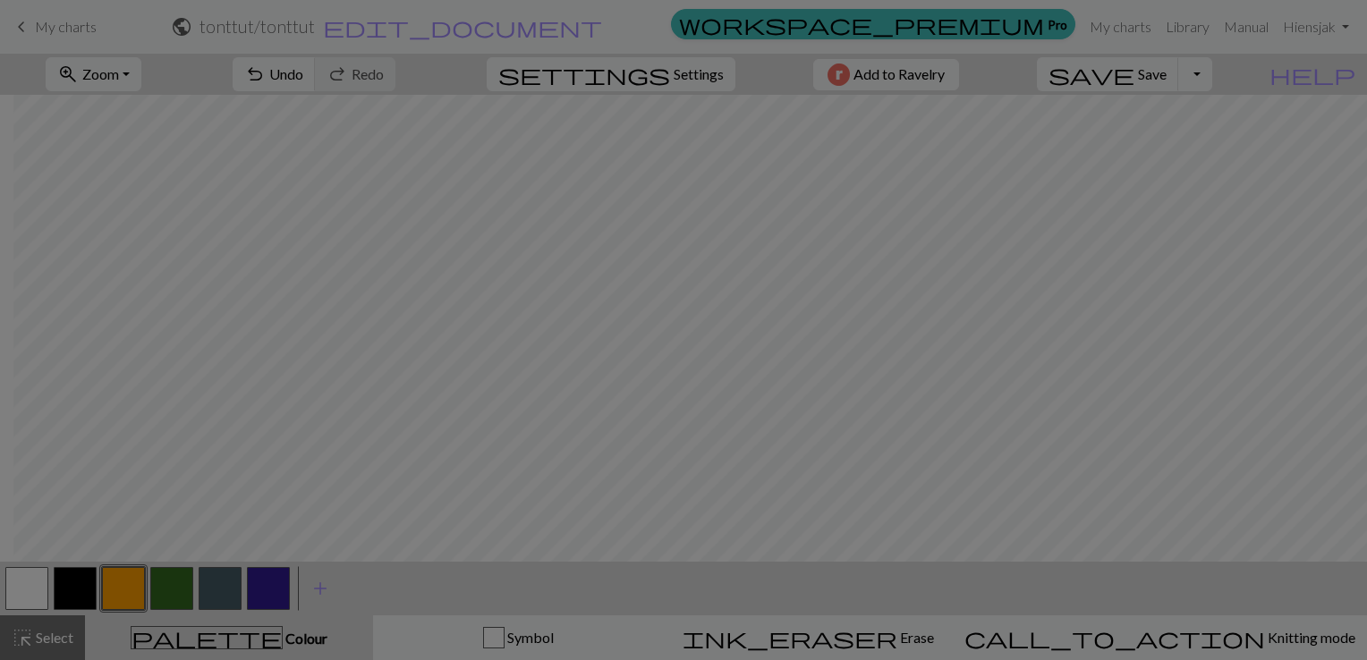
click at [125, 586] on div "Edit colour Name CC2 Use advanced picker workspace_premium Become a Pro user to…" at bounding box center [683, 330] width 1367 height 660
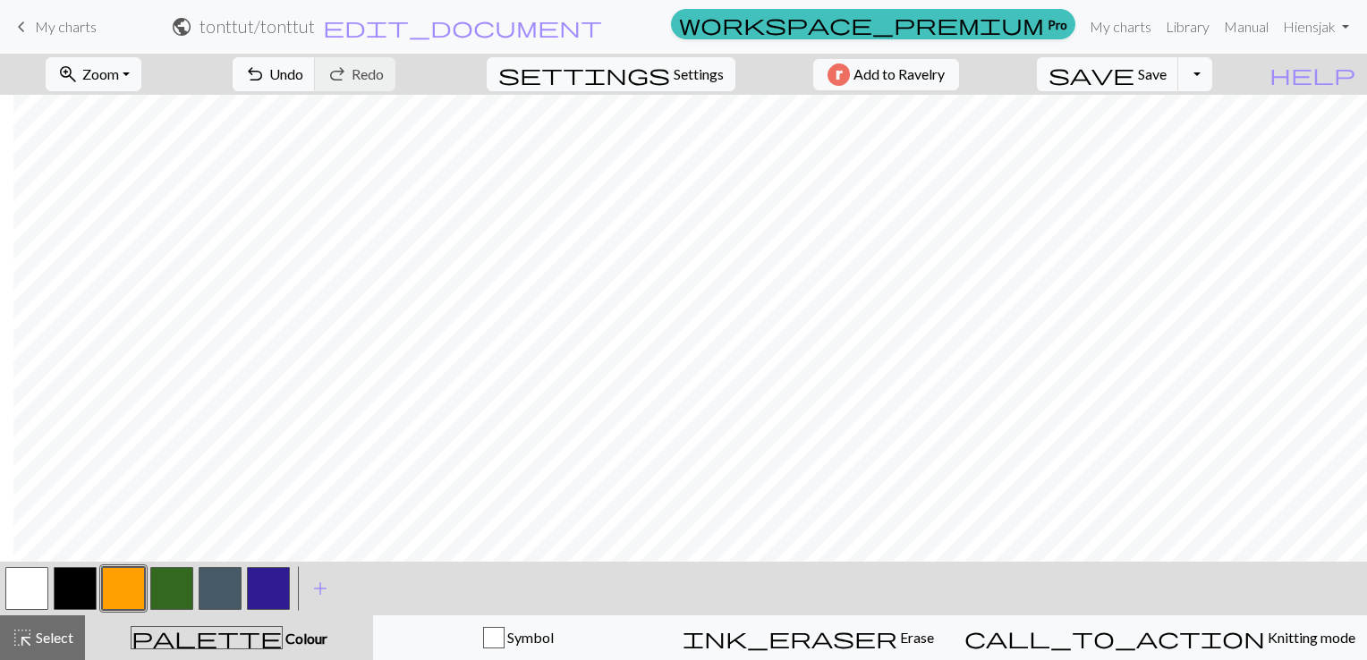
click at [125, 586] on button "button" at bounding box center [123, 588] width 43 height 43
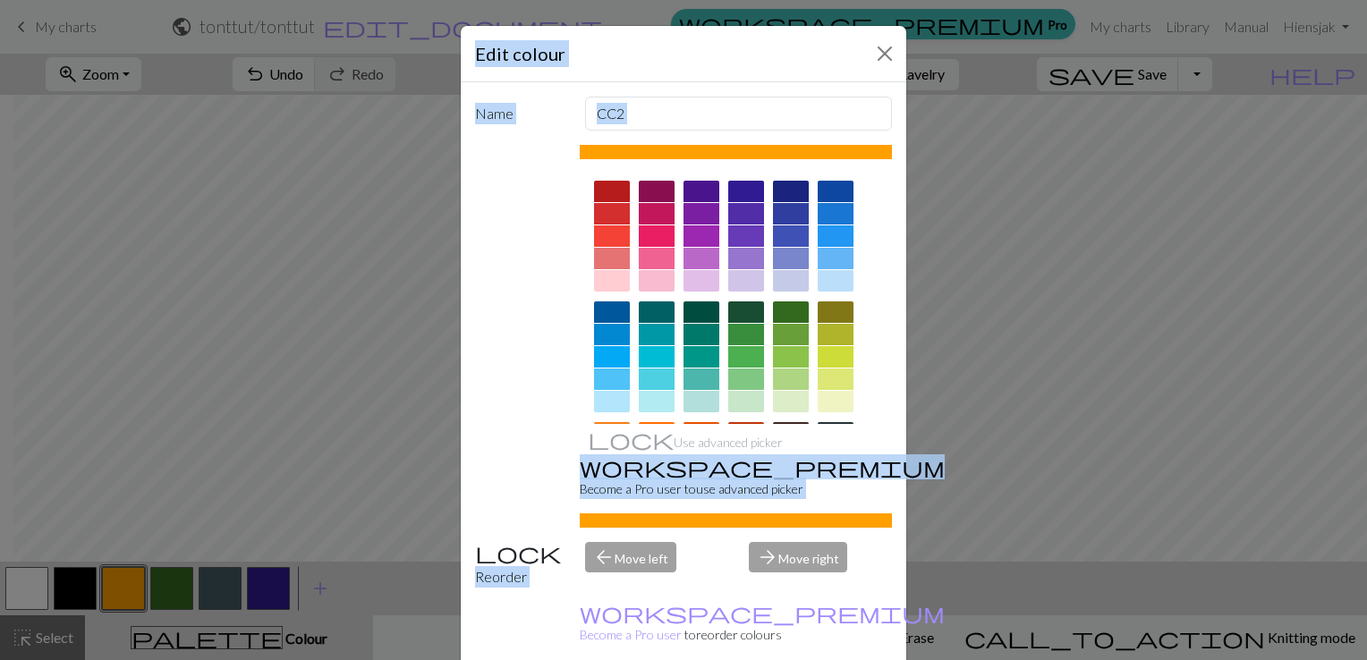
drag, startPoint x: 124, startPoint y: 589, endPoint x: 0, endPoint y: 571, distance: 125.6
click at [0, 571] on html "This website uses cookies to ensure you get the best experience on our website.…" at bounding box center [683, 330] width 1367 height 660
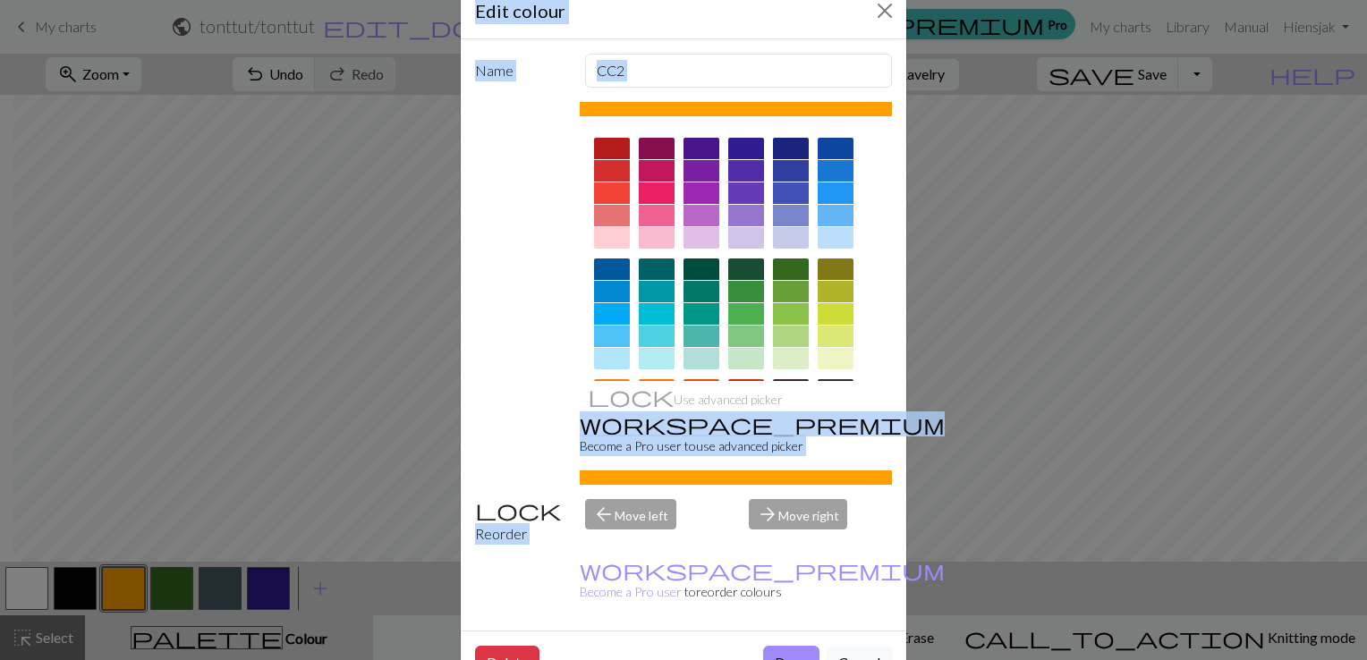
click at [173, 275] on div "Edit colour Name CC2 Use advanced picker workspace_premium Become a Pro user to…" at bounding box center [683, 330] width 1367 height 660
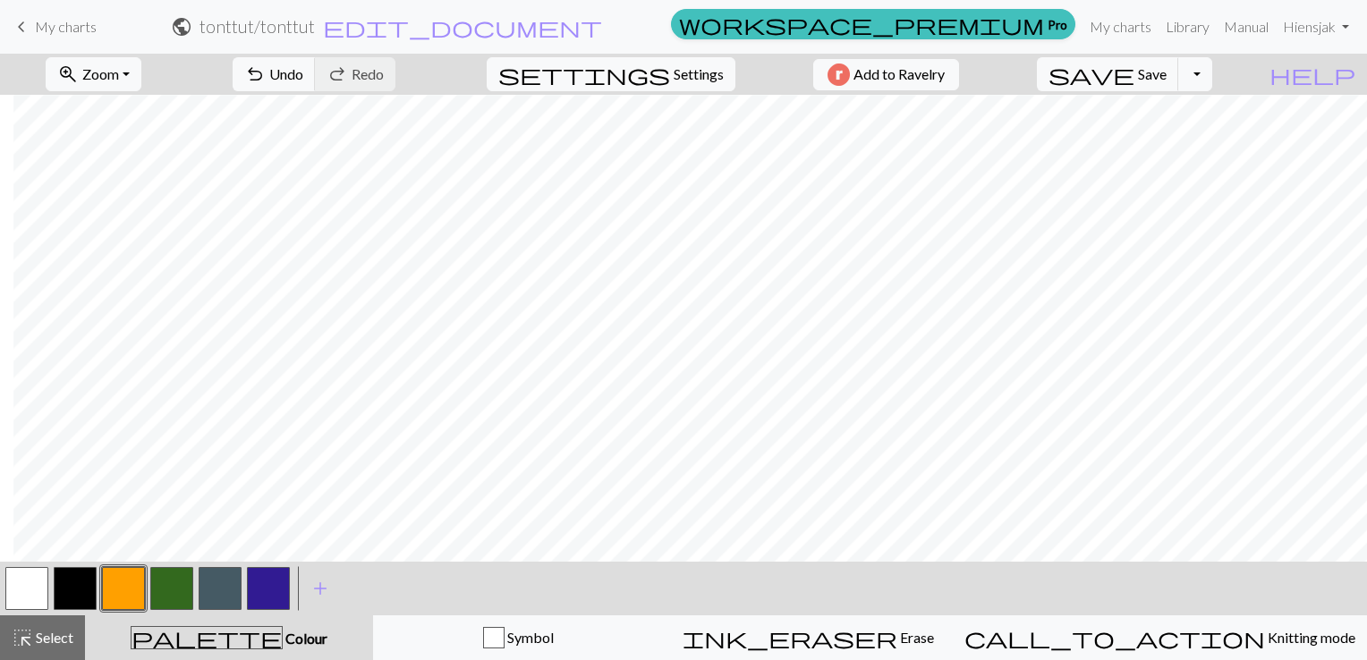
click at [229, 573] on button "button" at bounding box center [220, 588] width 43 height 43
click at [229, 573] on div "Edit colour Name CC4 Use advanced picker workspace_premium Become a Pro user to…" at bounding box center [683, 330] width 1367 height 660
click at [229, 573] on button "button" at bounding box center [220, 588] width 43 height 43
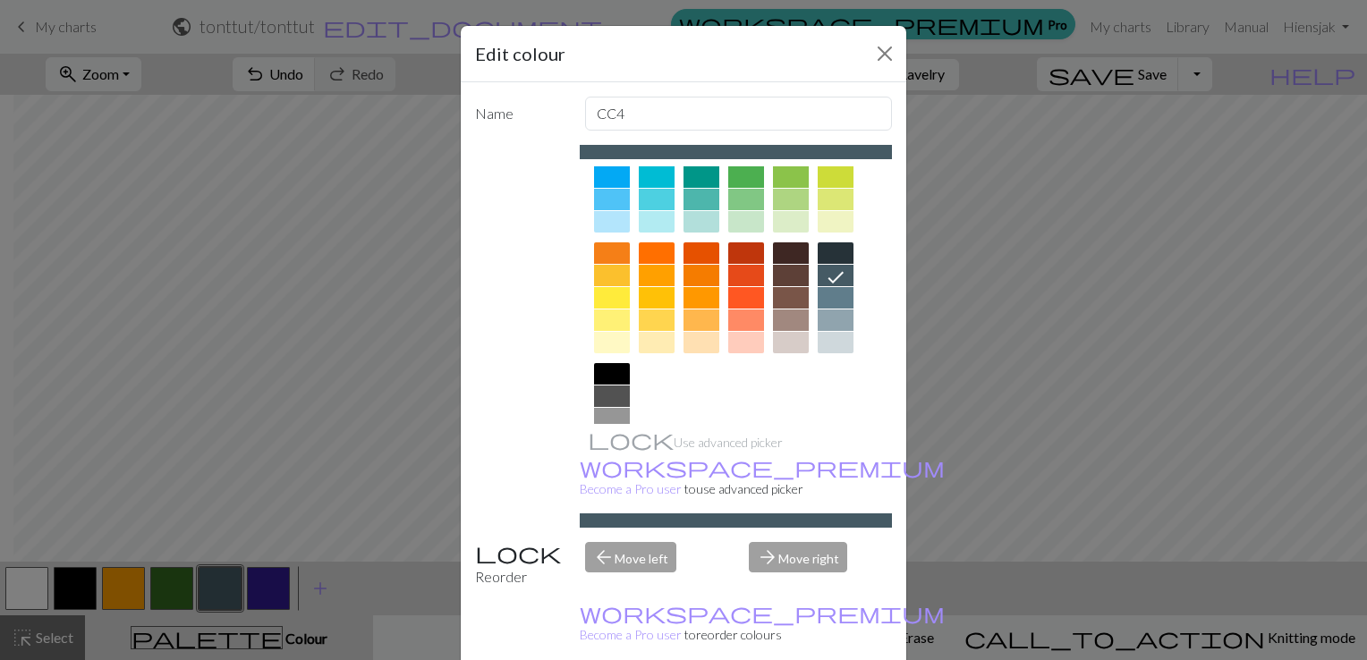
scroll to position [250, 0]
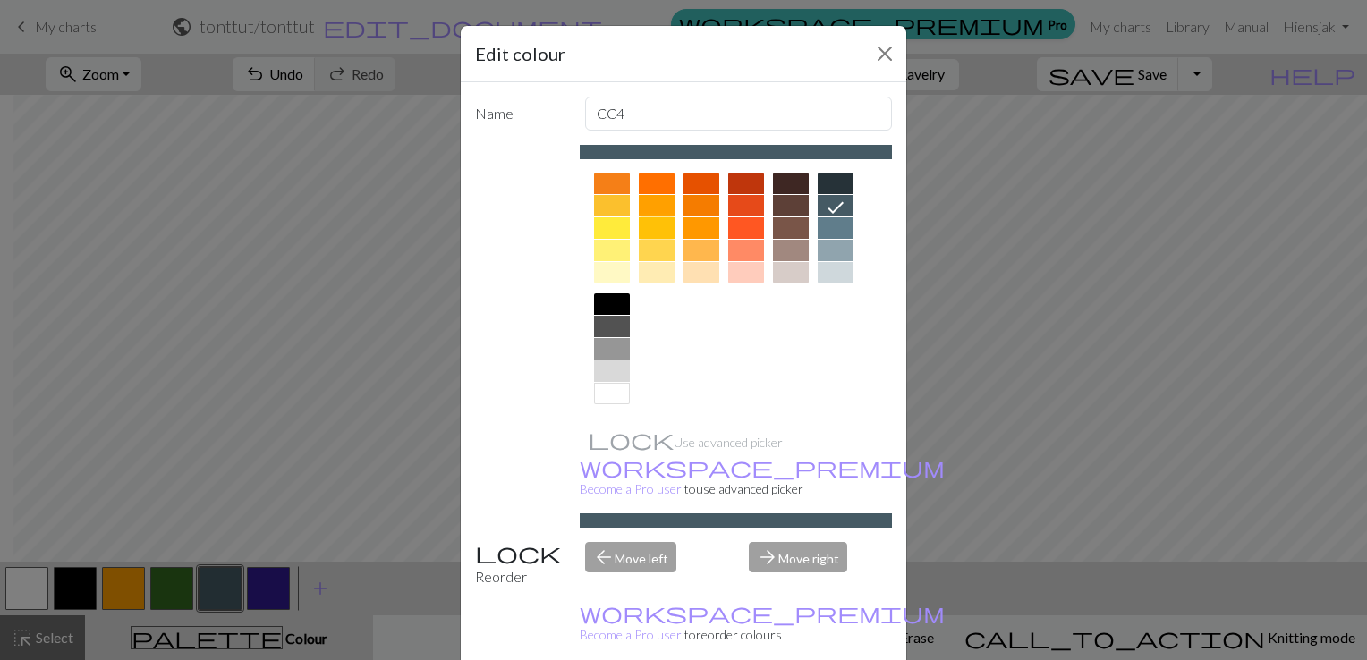
click at [652, 221] on div at bounding box center [657, 227] width 36 height 21
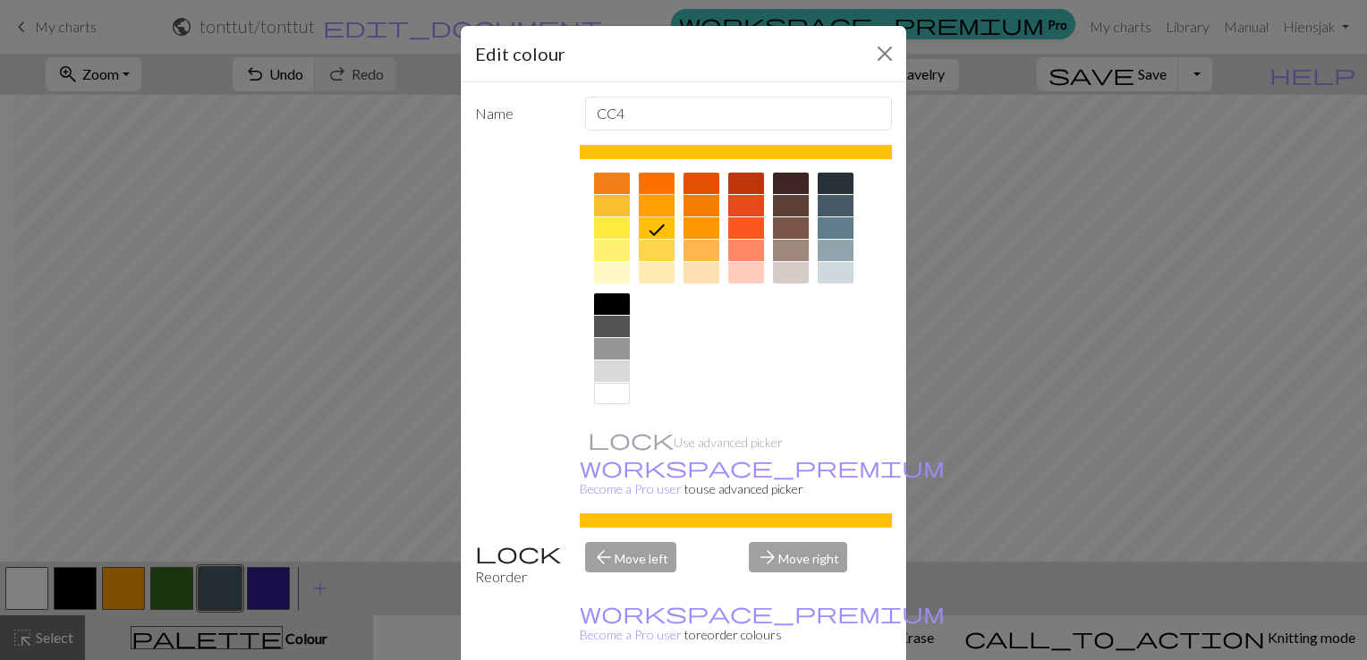
click at [648, 202] on div at bounding box center [657, 205] width 36 height 21
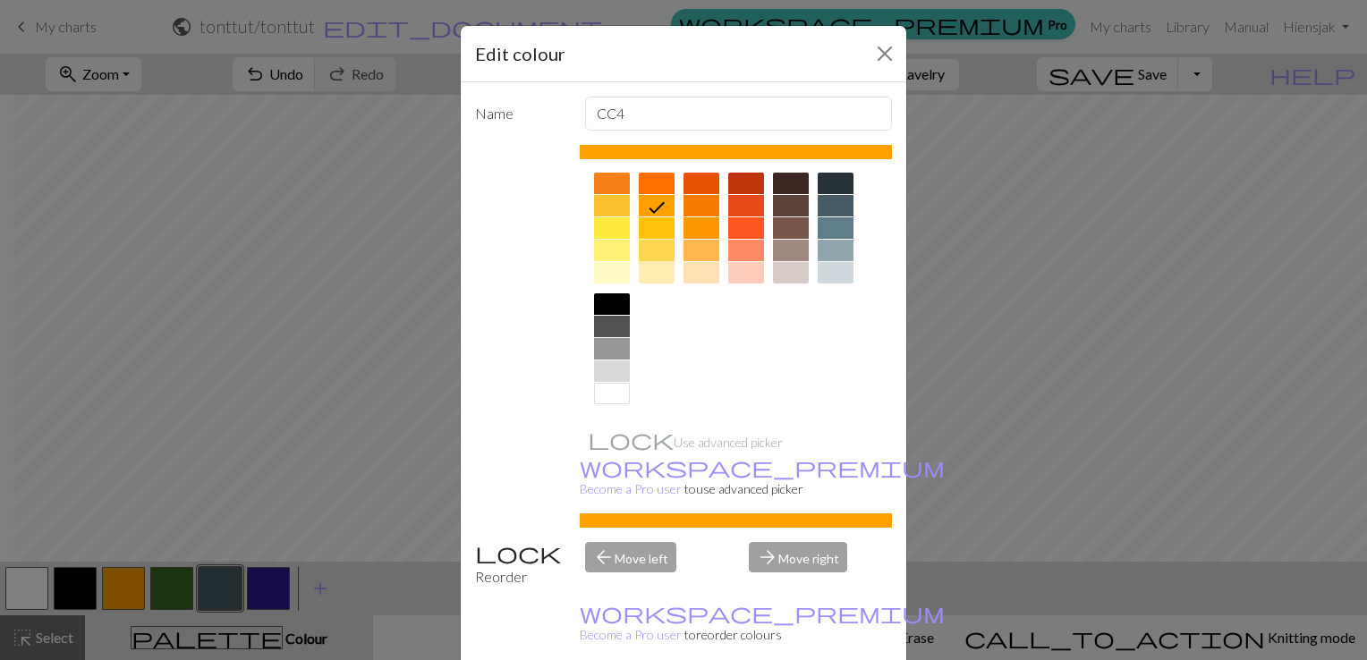
click at [656, 240] on div at bounding box center [657, 250] width 36 height 21
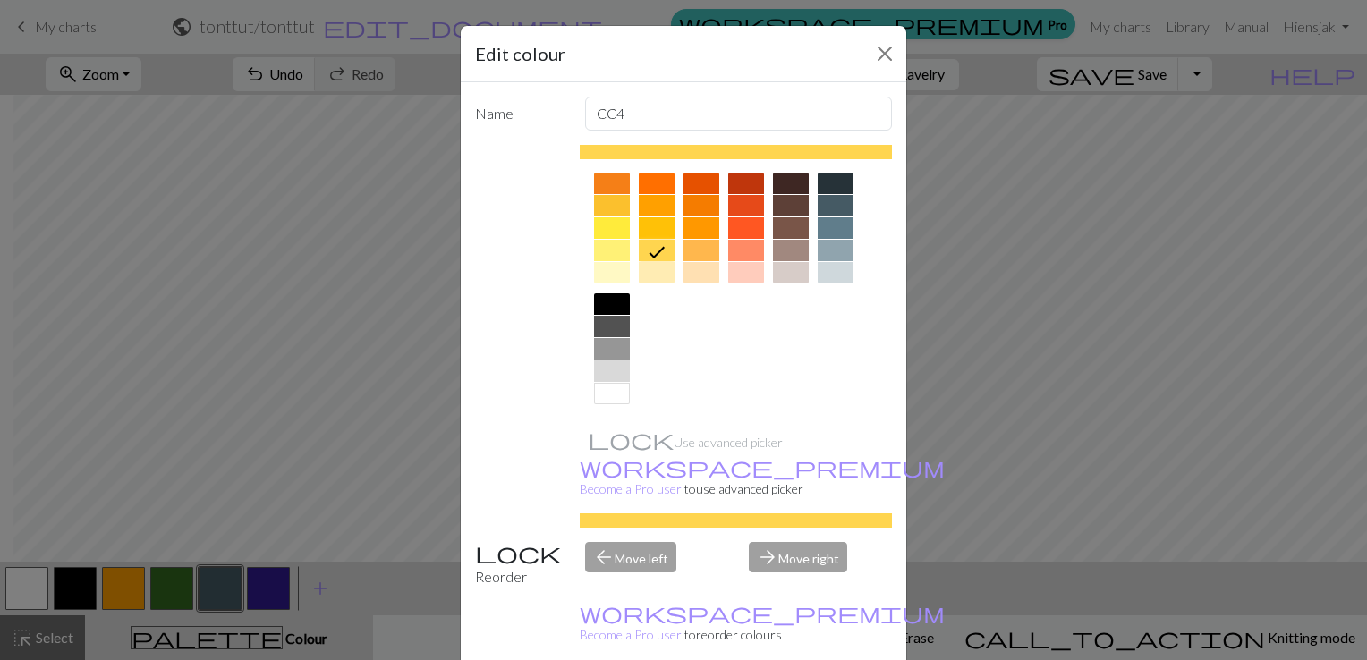
click at [656, 227] on div at bounding box center [657, 227] width 36 height 21
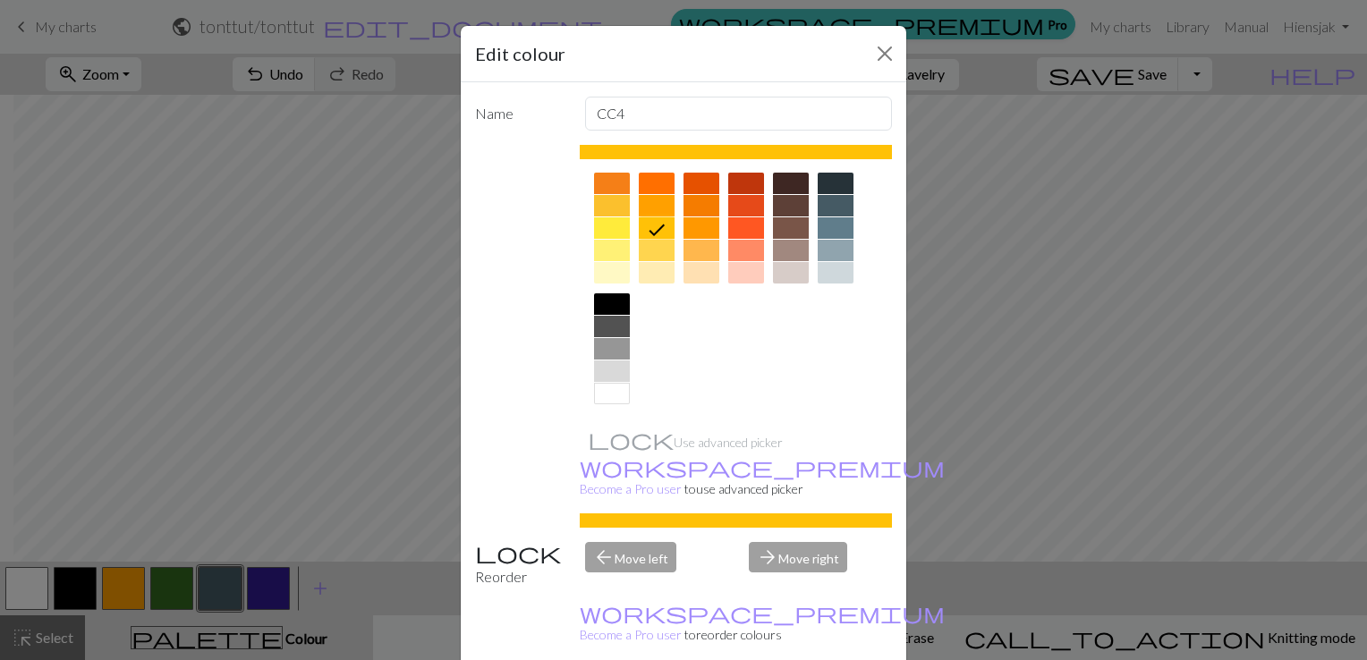
click at [594, 199] on div at bounding box center [612, 205] width 36 height 21
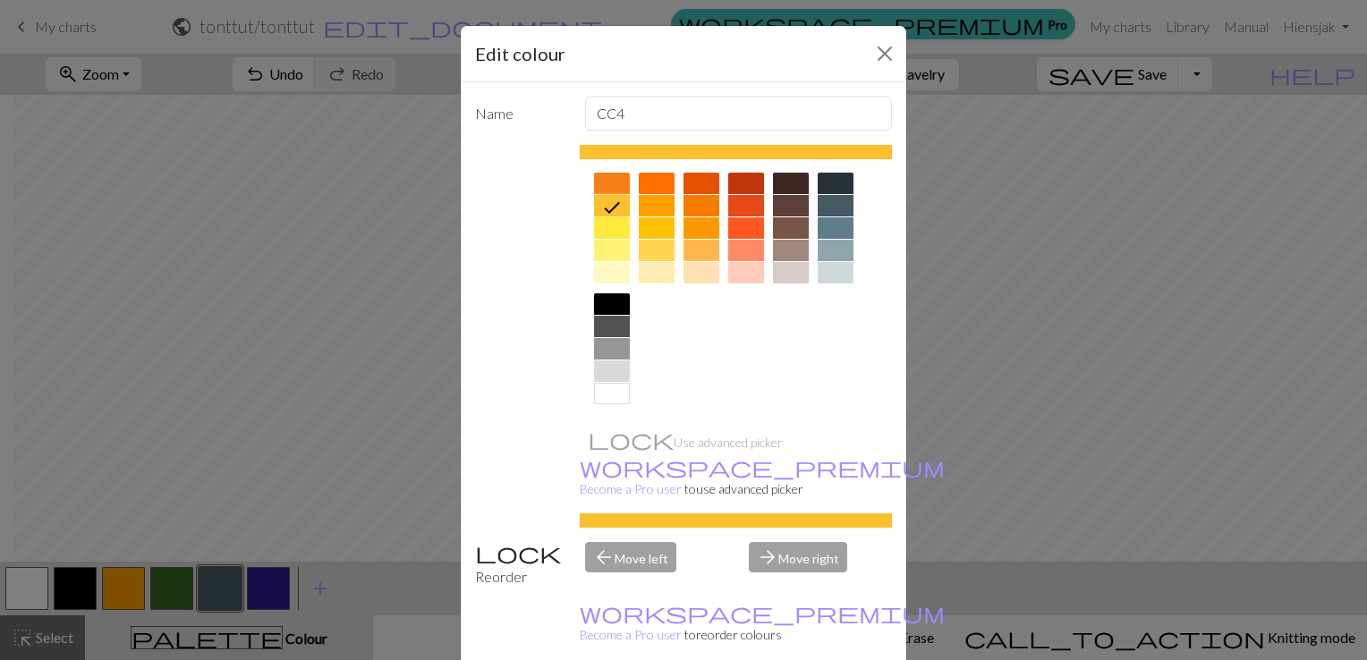
click at [644, 199] on div at bounding box center [657, 205] width 36 height 21
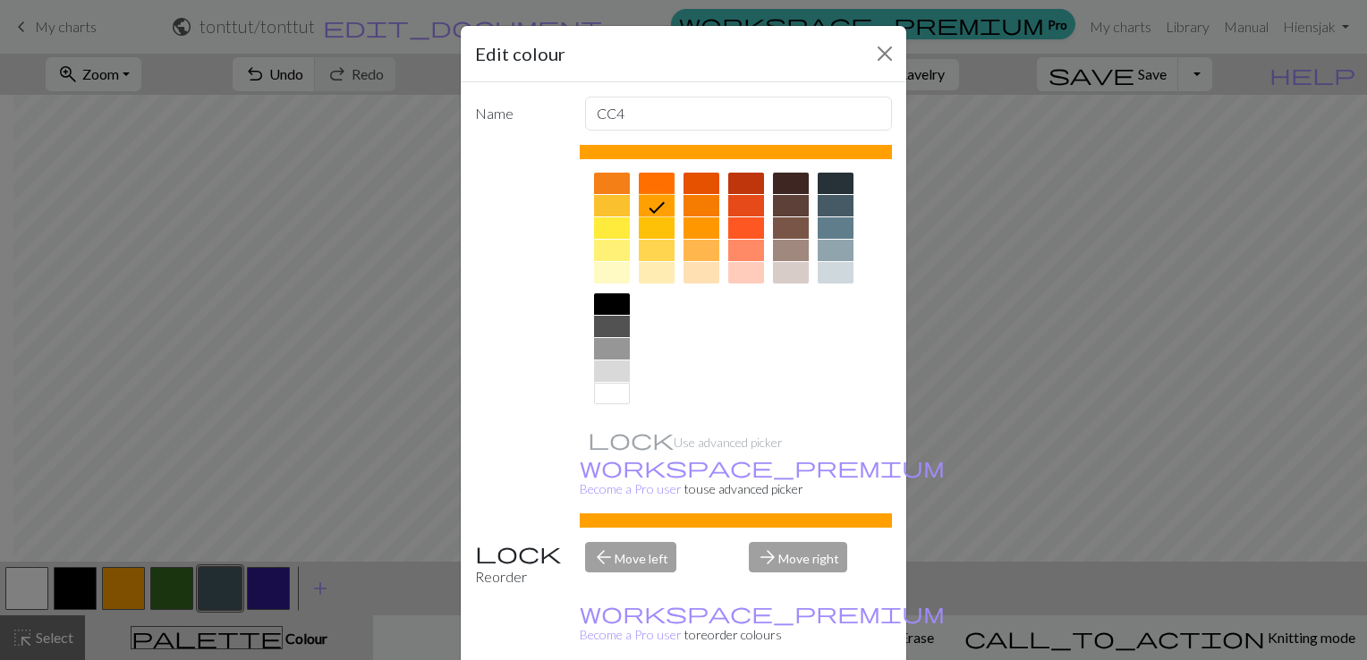
click at [648, 213] on icon at bounding box center [656, 207] width 21 height 21
click at [648, 217] on div at bounding box center [657, 227] width 36 height 21
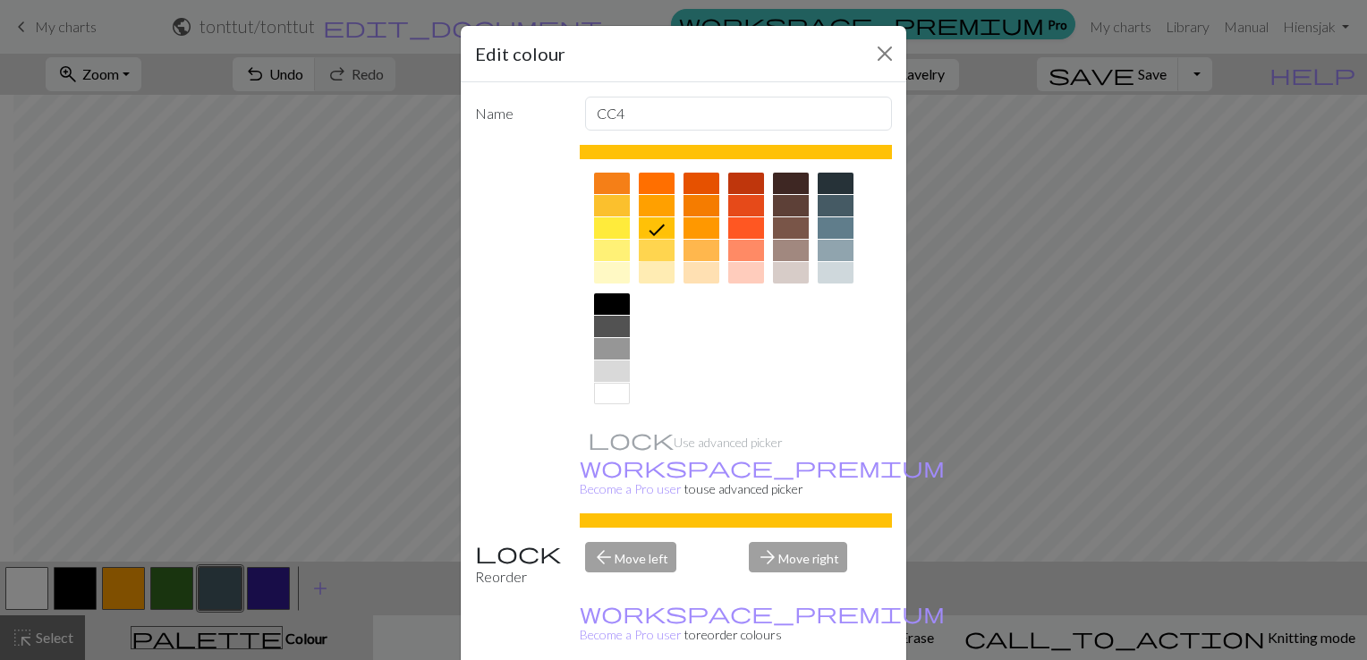
click at [649, 240] on div at bounding box center [657, 250] width 36 height 21
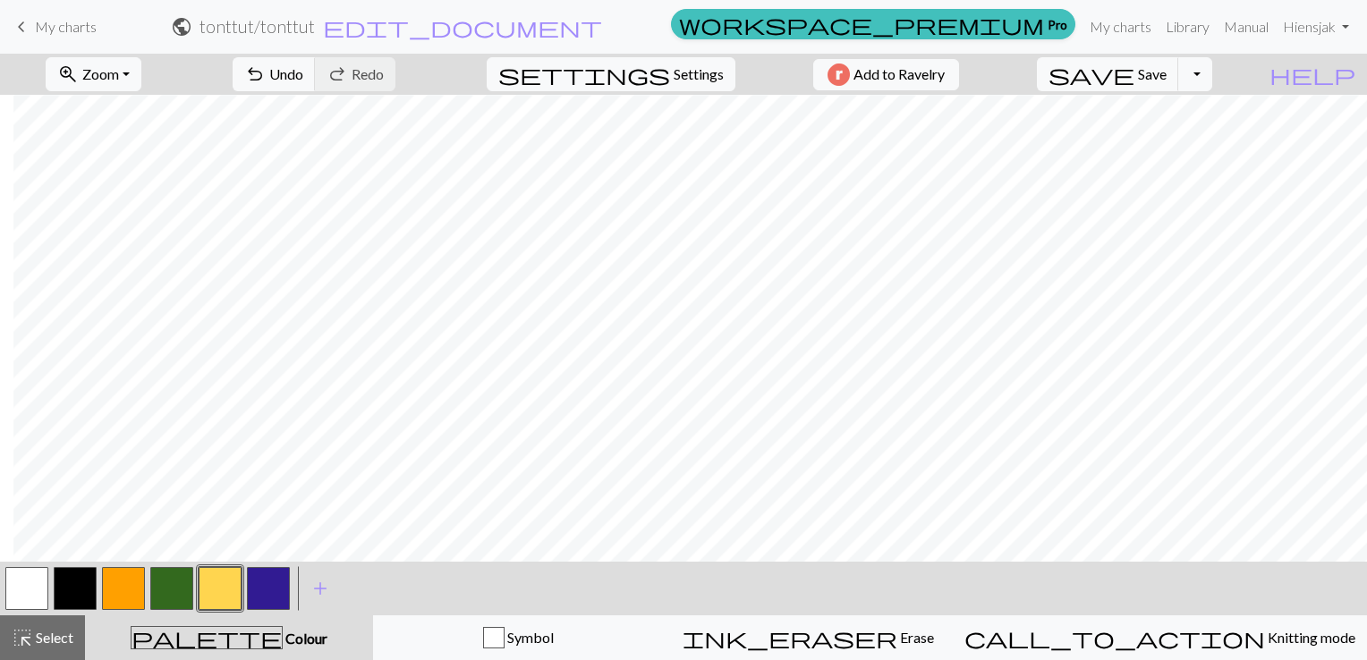
click at [228, 581] on button "button" at bounding box center [220, 588] width 43 height 43
click at [228, 581] on div "Edit colour Name CC4 Use advanced picker workspace_premium Become a Pro user to…" at bounding box center [683, 330] width 1367 height 660
click at [120, 587] on button "button" at bounding box center [123, 588] width 43 height 43
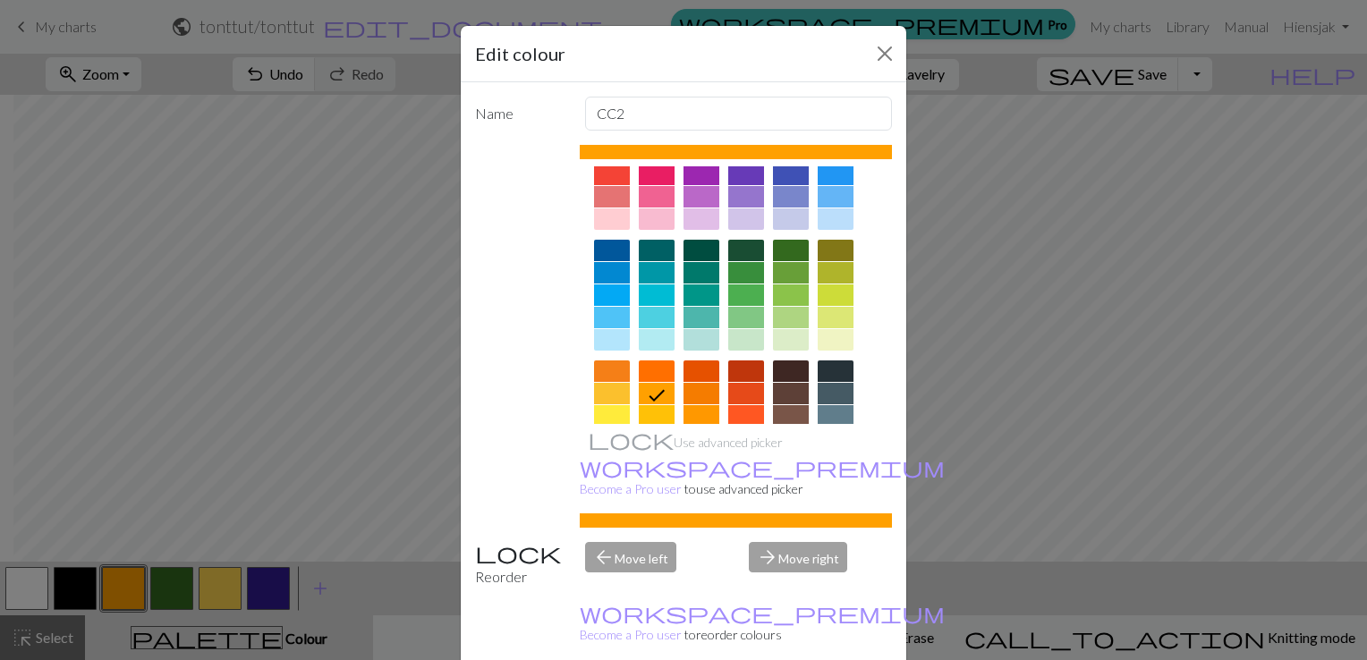
scroll to position [89, 0]
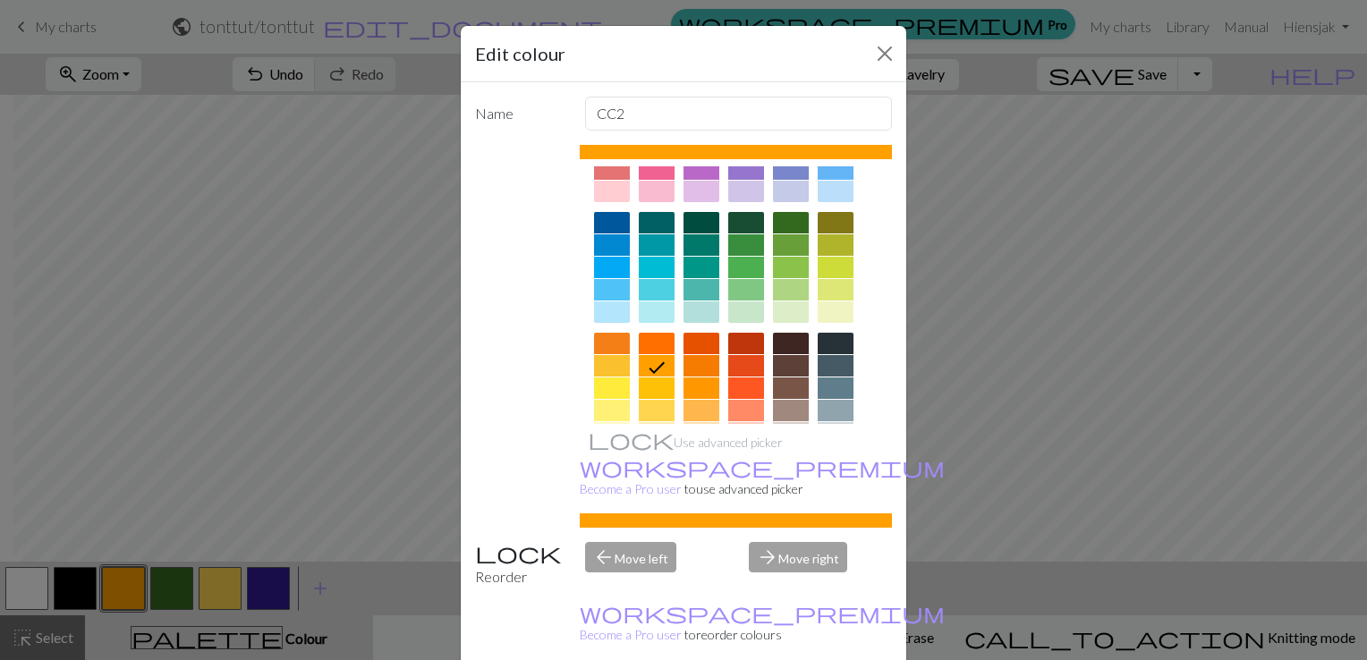
click at [218, 574] on div "Edit colour Name CC2 Use advanced picker workspace_premium Become a Pro user to…" at bounding box center [683, 330] width 1367 height 660
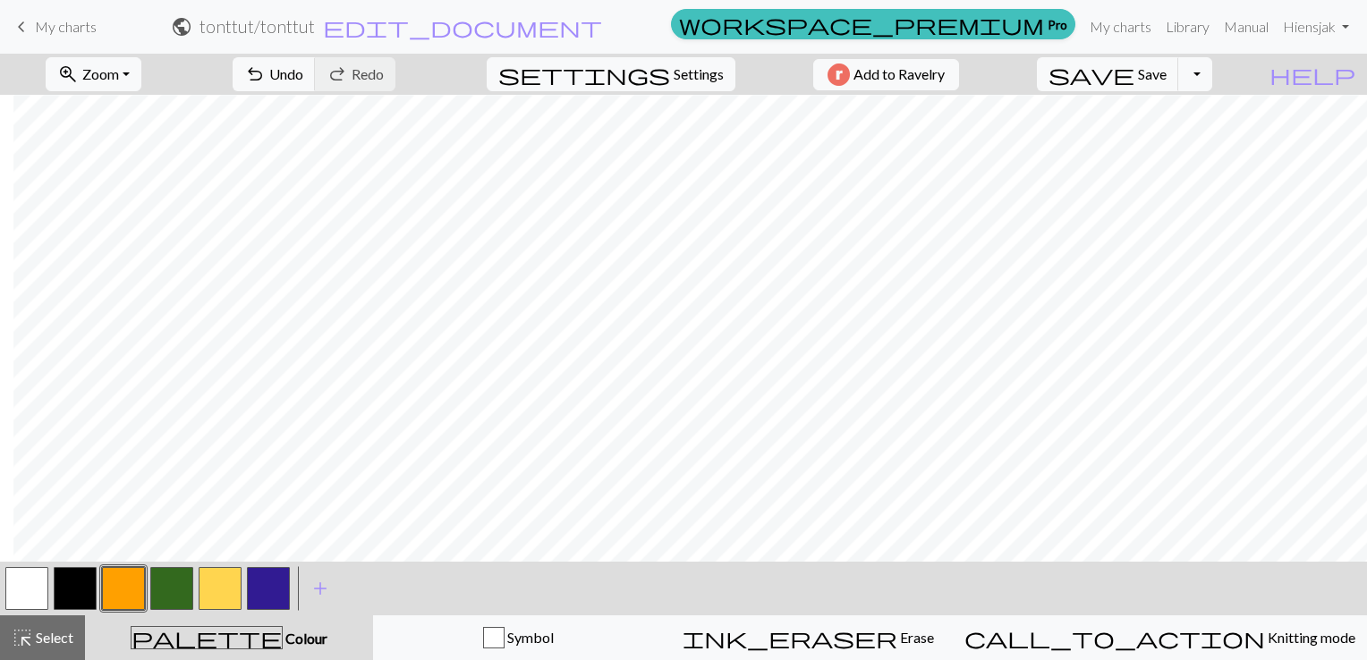
click at [218, 574] on button "button" at bounding box center [220, 588] width 43 height 43
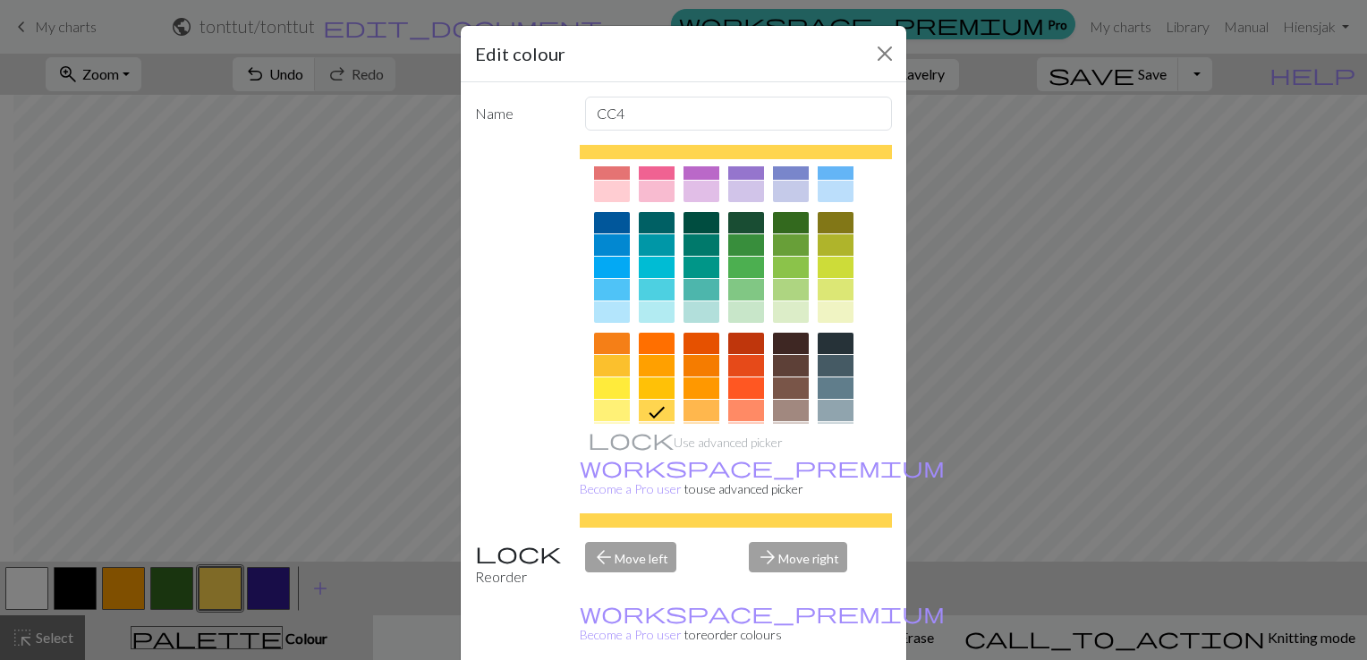
click at [650, 382] on div at bounding box center [657, 388] width 36 height 21
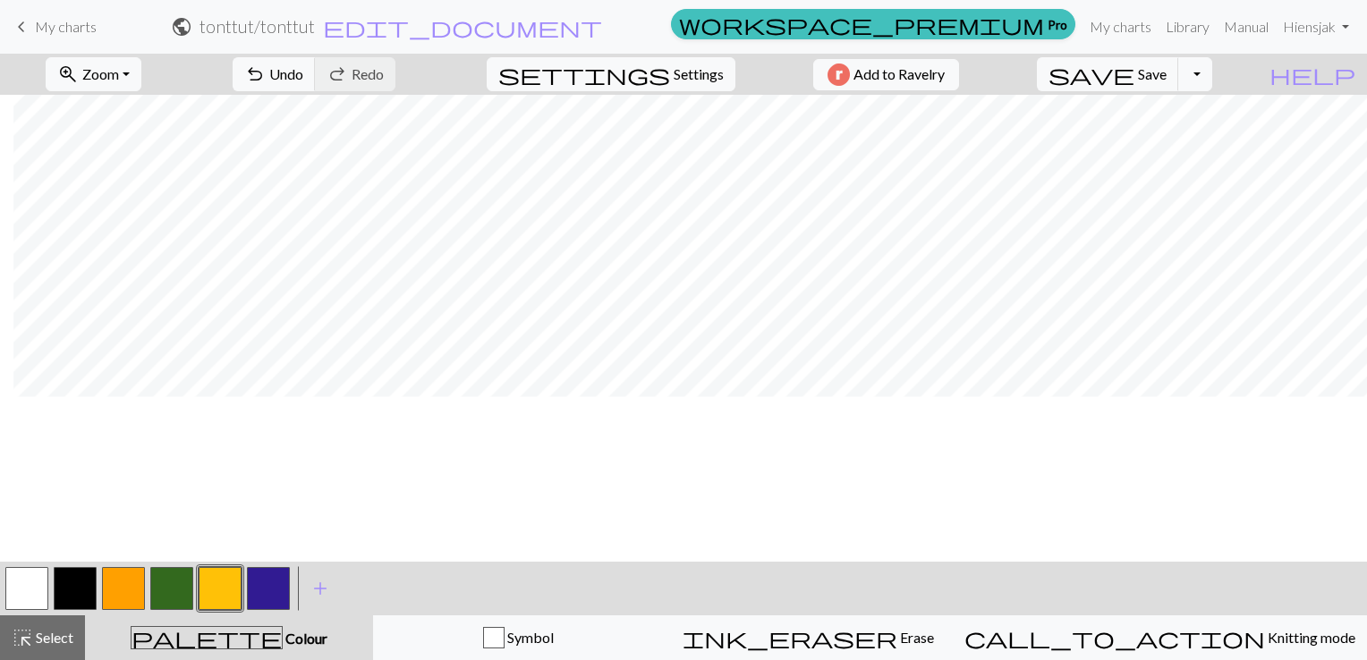
scroll to position [145, 13]
click at [167, 576] on button "button" at bounding box center [171, 588] width 43 height 43
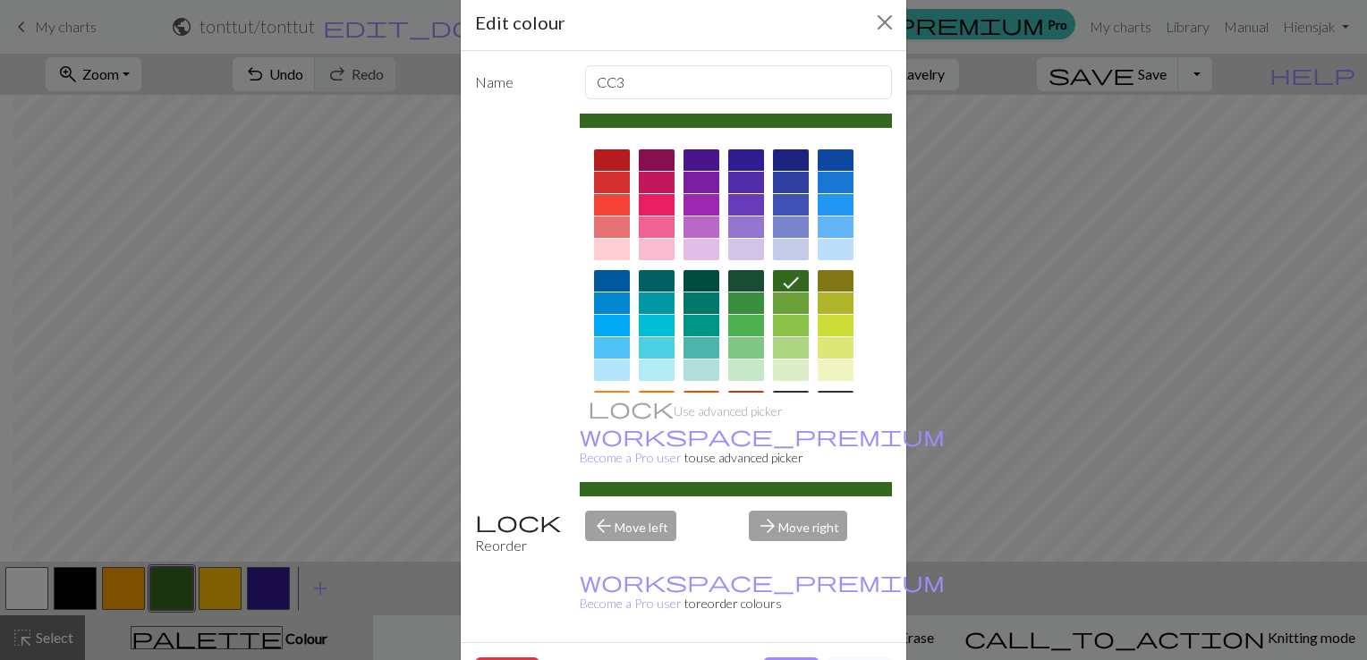
scroll to position [43, 0]
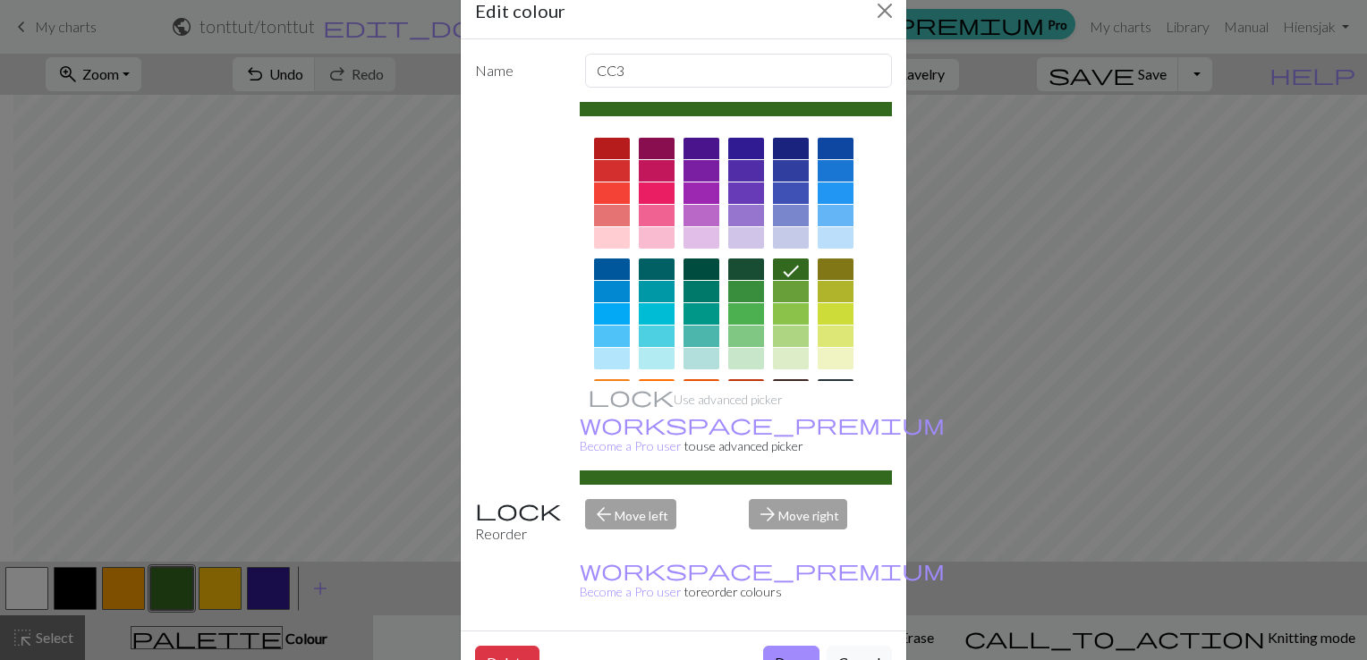
click at [607, 303] on div at bounding box center [612, 313] width 36 height 21
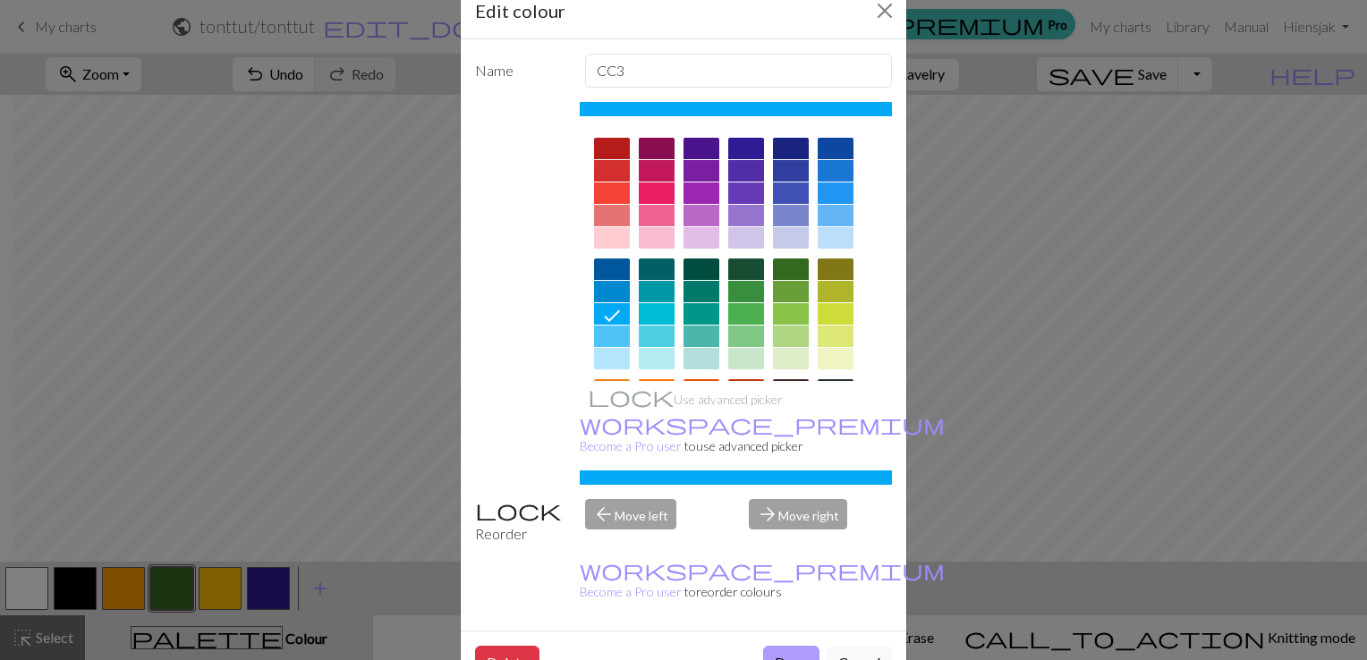
click at [779, 646] on button "Done" at bounding box center [791, 663] width 56 height 34
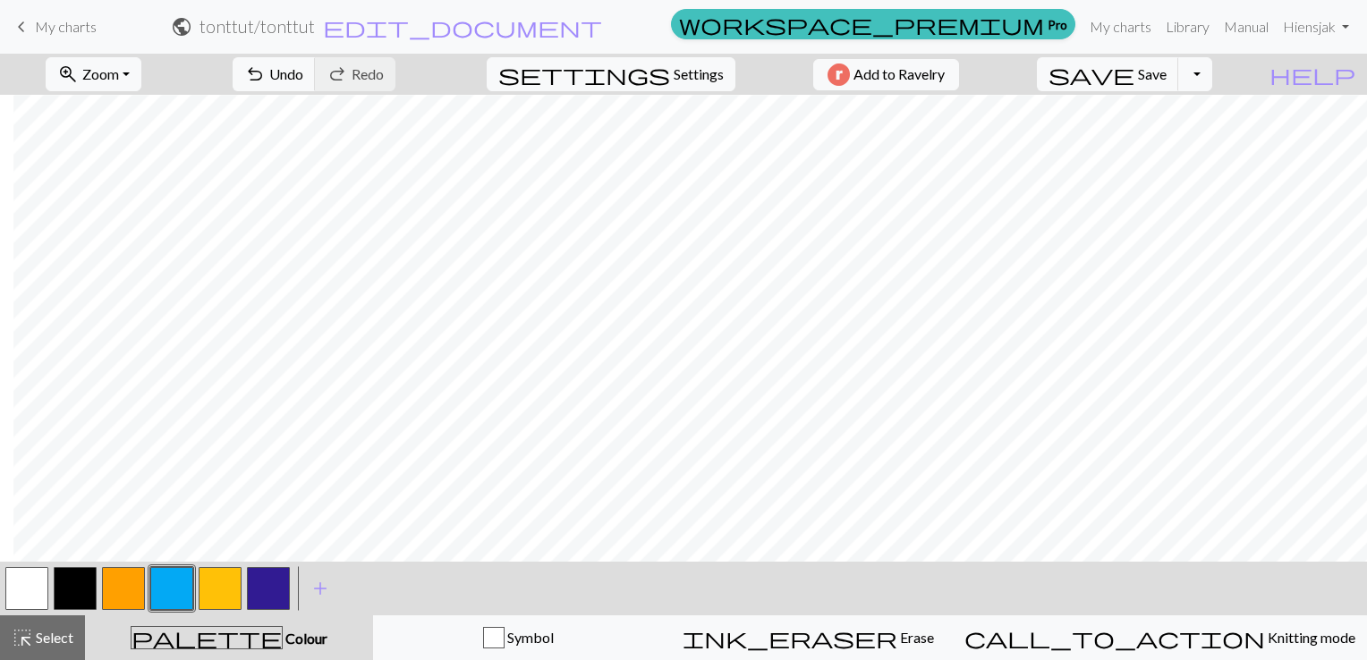
click at [161, 585] on button "button" at bounding box center [171, 588] width 43 height 43
click at [161, 585] on div "Edit colour Name CC3 Use advanced picker workspace_premium Become a Pro user to…" at bounding box center [683, 330] width 1367 height 660
click at [169, 580] on button "button" at bounding box center [171, 588] width 43 height 43
click at [169, 580] on div "Edit colour Name CC3 Use advanced picker workspace_premium Become a Pro user to…" at bounding box center [683, 330] width 1367 height 660
click at [169, 580] on button "button" at bounding box center [171, 588] width 43 height 43
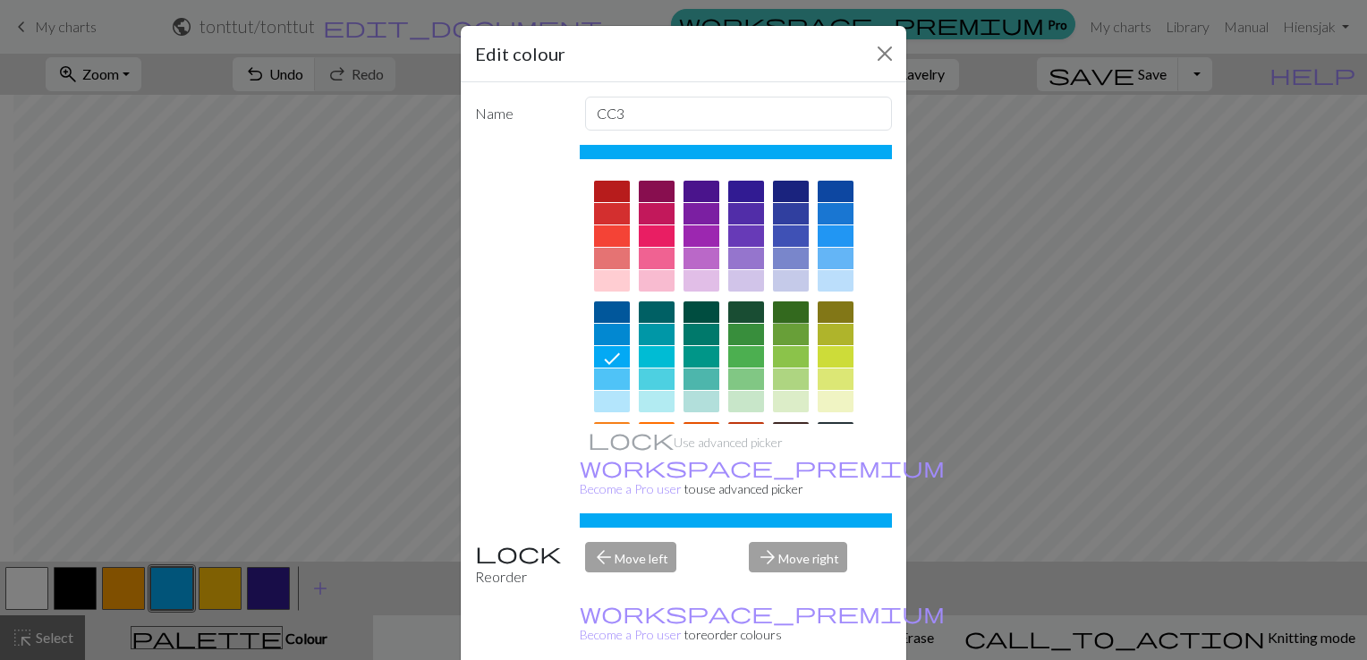
click at [791, 306] on div at bounding box center [791, 311] width 36 height 21
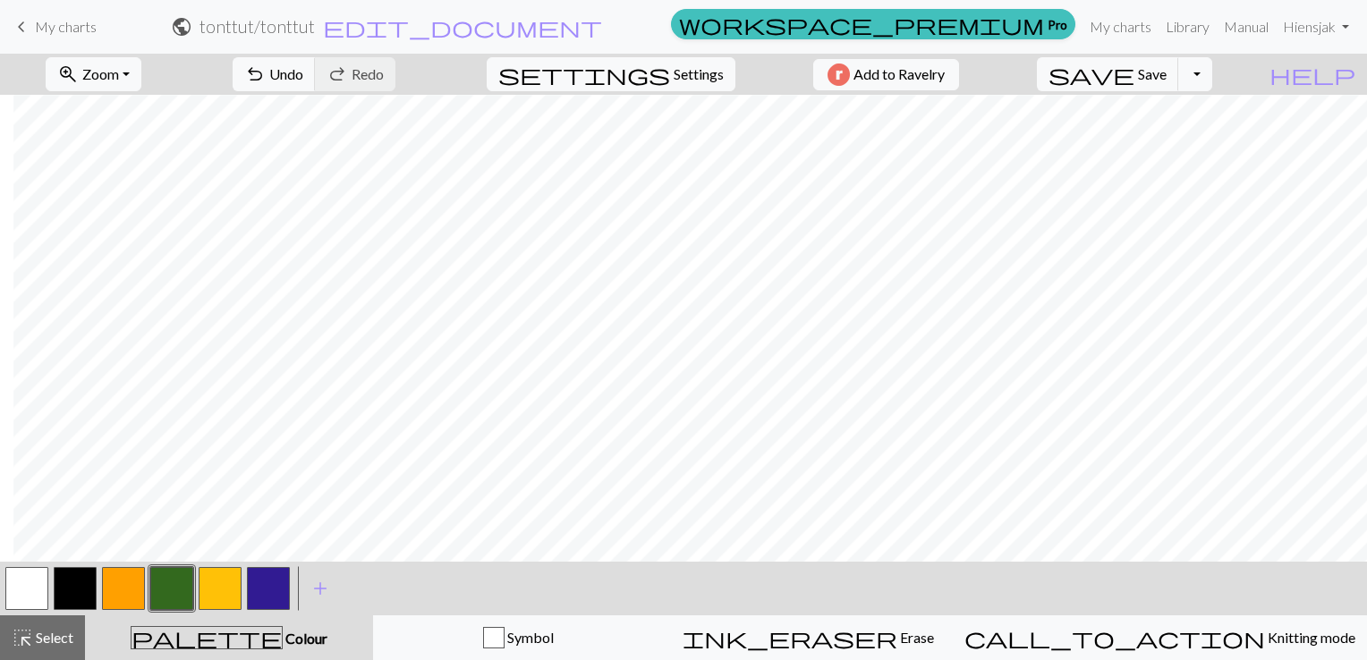
click at [223, 588] on button "button" at bounding box center [220, 588] width 43 height 43
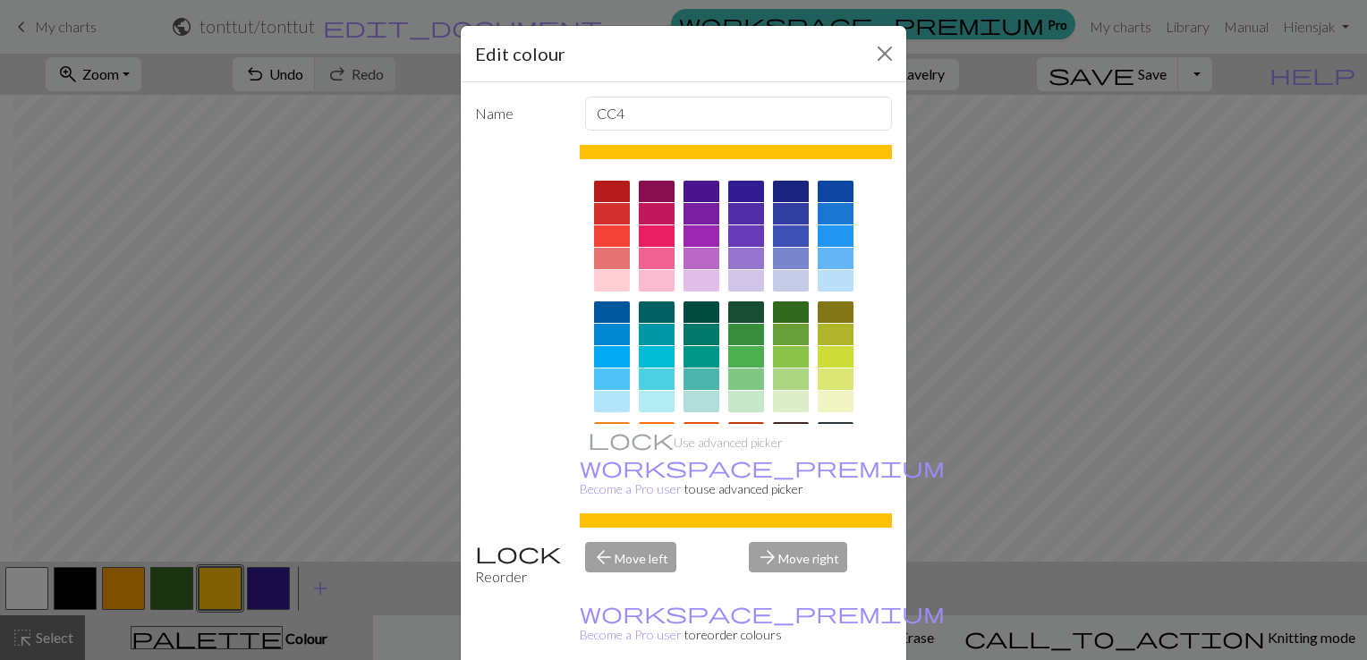
click at [223, 588] on div "Edit colour Name CC4 Use advanced picker workspace_premium Become a Pro user to…" at bounding box center [683, 330] width 1367 height 660
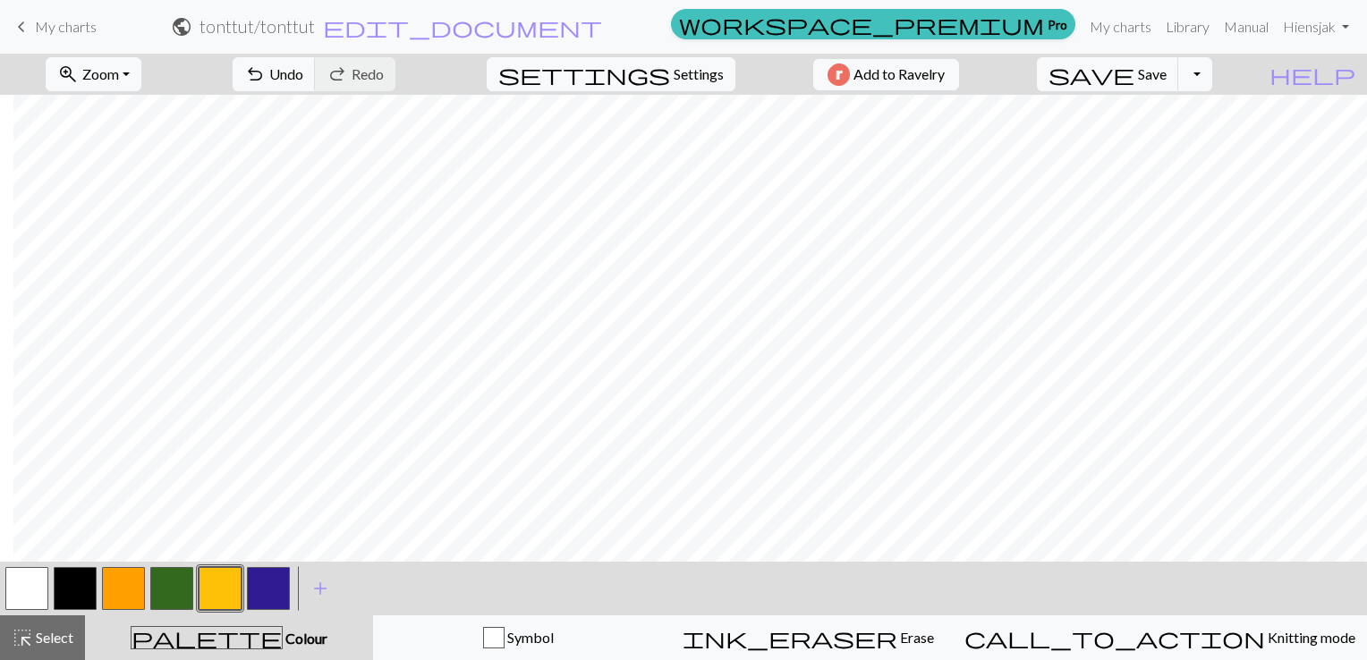
click at [223, 588] on button "button" at bounding box center [220, 588] width 43 height 43
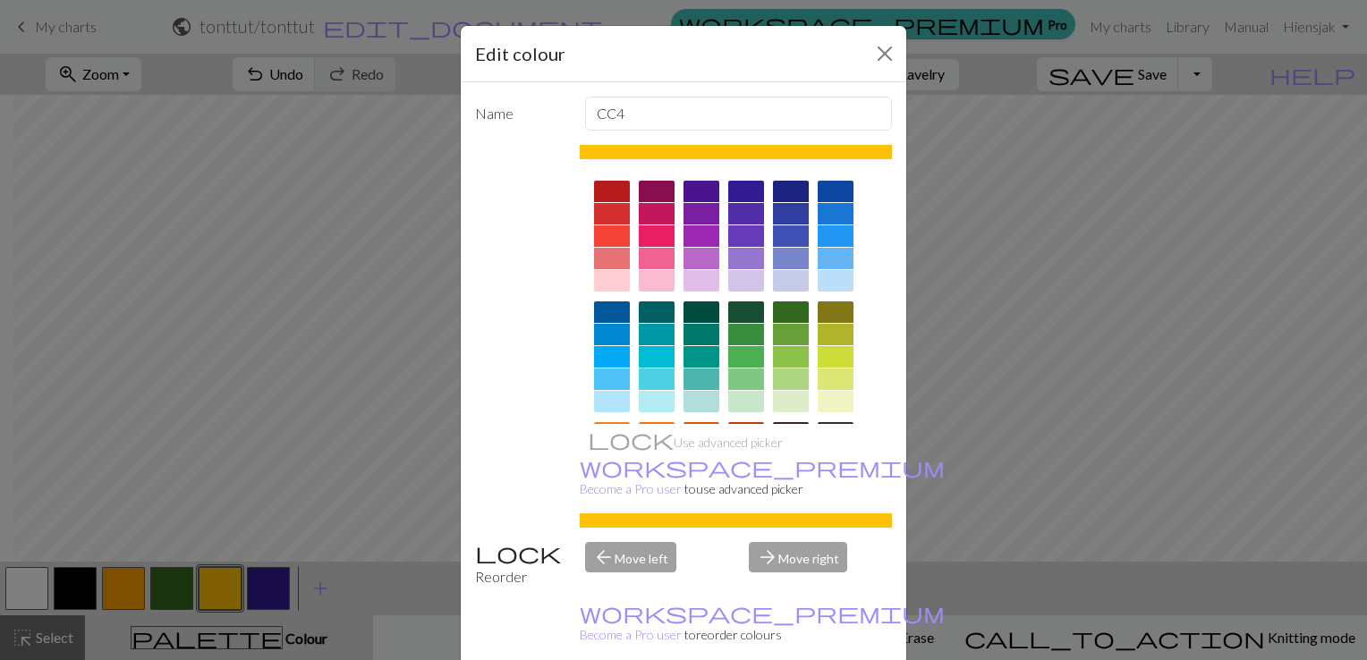
click at [38, 440] on div "Edit colour Name CC4 Use advanced picker workspace_premium Become a Pro user to…" at bounding box center [683, 330] width 1367 height 660
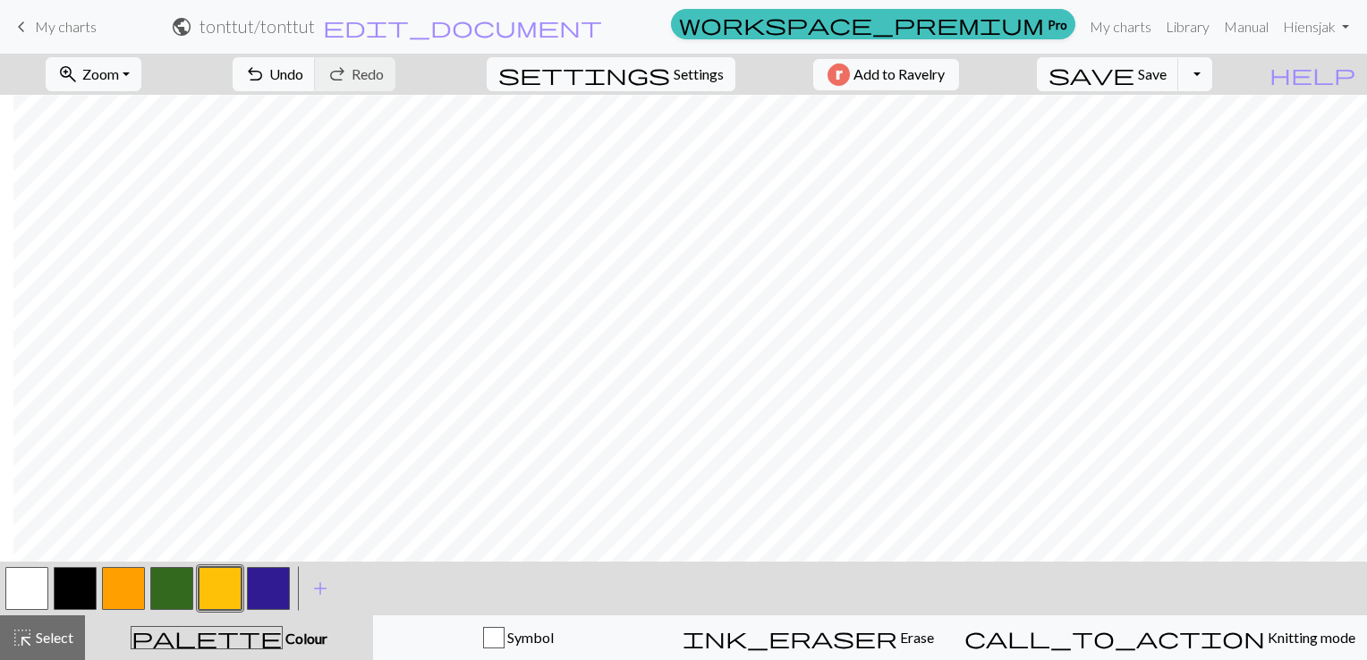
click at [36, 590] on button "button" at bounding box center [26, 588] width 43 height 43
click at [233, 592] on button "button" at bounding box center [220, 588] width 43 height 43
click at [119, 73] on span "Zoom" at bounding box center [100, 73] width 37 height 17
click at [136, 250] on button "100%" at bounding box center [117, 243] width 141 height 29
